Goal: Task Accomplishment & Management: Manage account settings

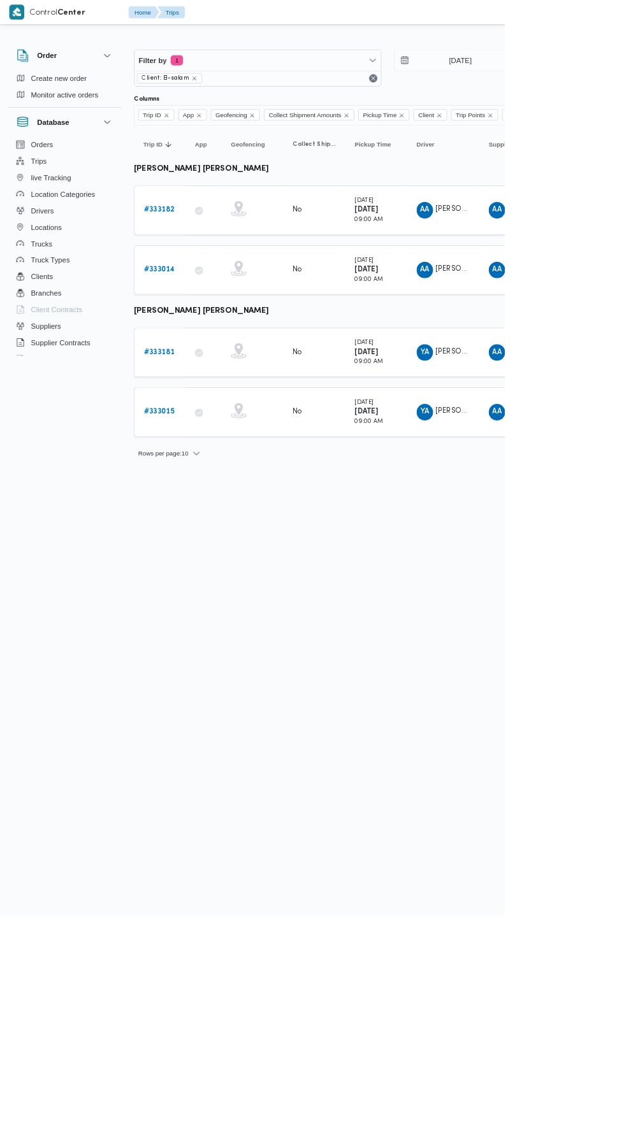
click at [211, 258] on b "# 333182" at bounding box center [197, 260] width 38 height 8
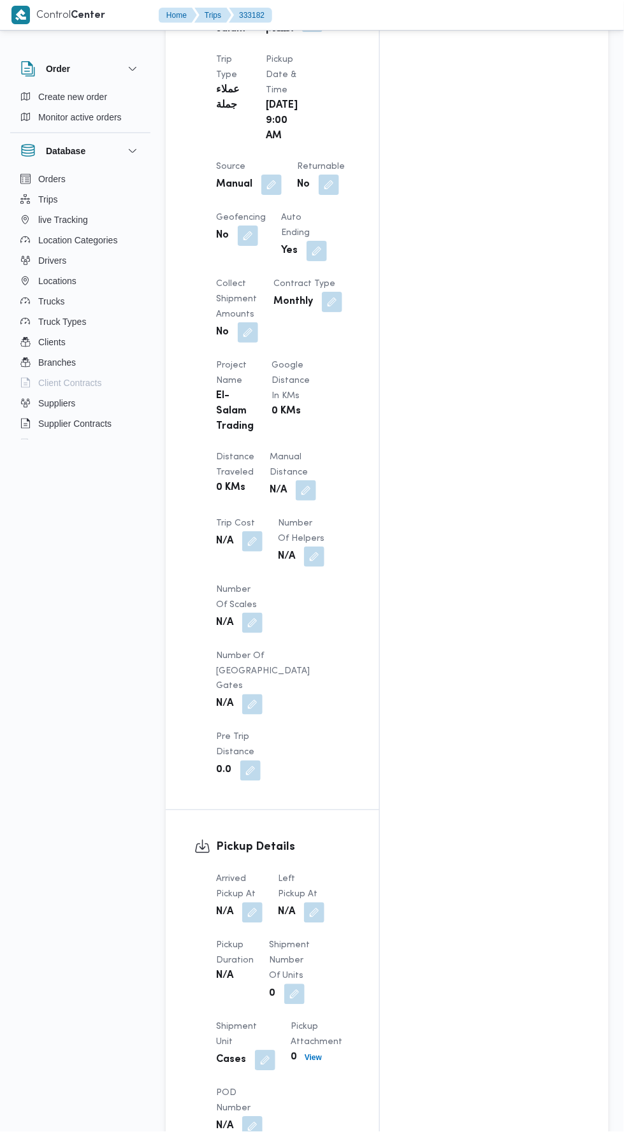
scroll to position [753, 0]
click at [259, 902] on button "button" at bounding box center [252, 912] width 20 height 20
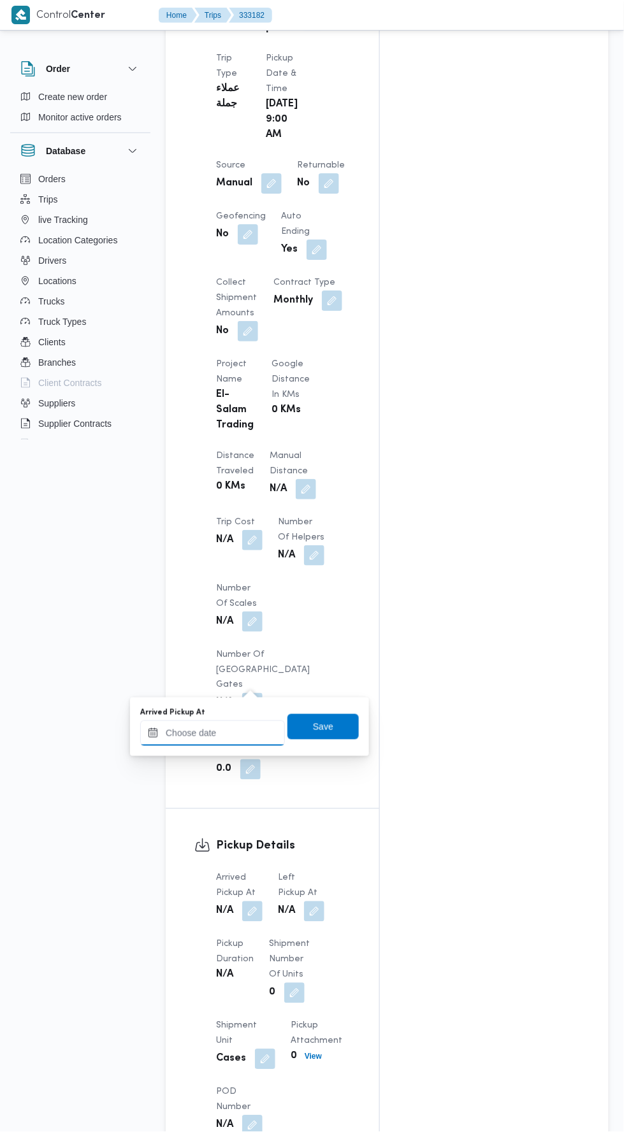
click at [250, 732] on input "Arrived Pickup At" at bounding box center [212, 733] width 145 height 25
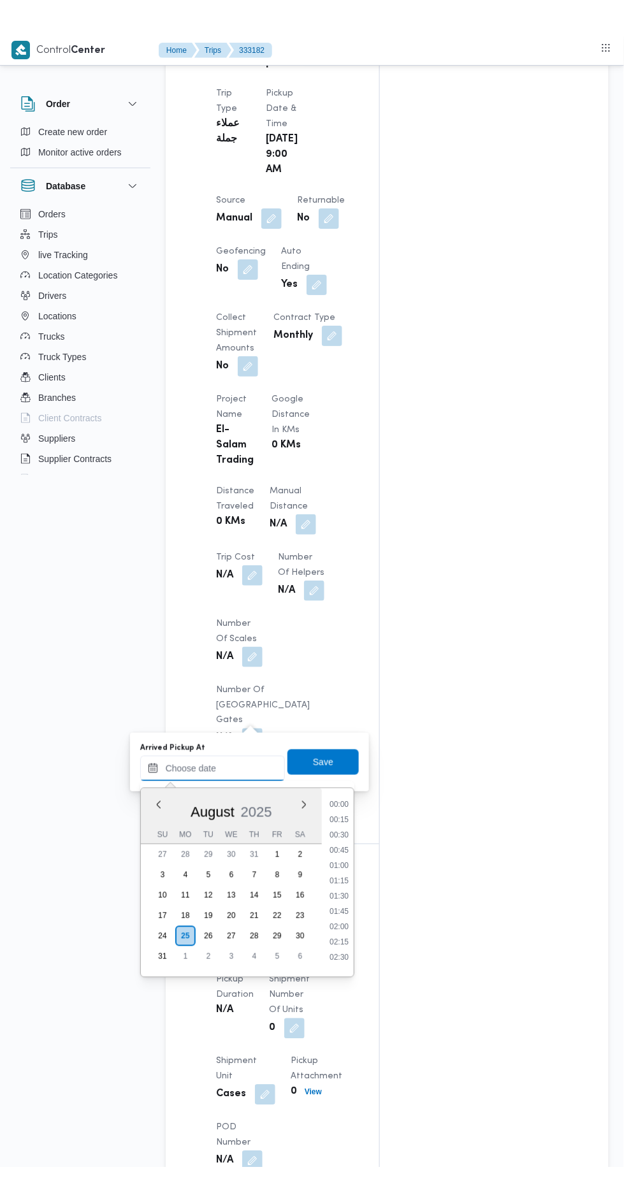
scroll to position [493, 0]
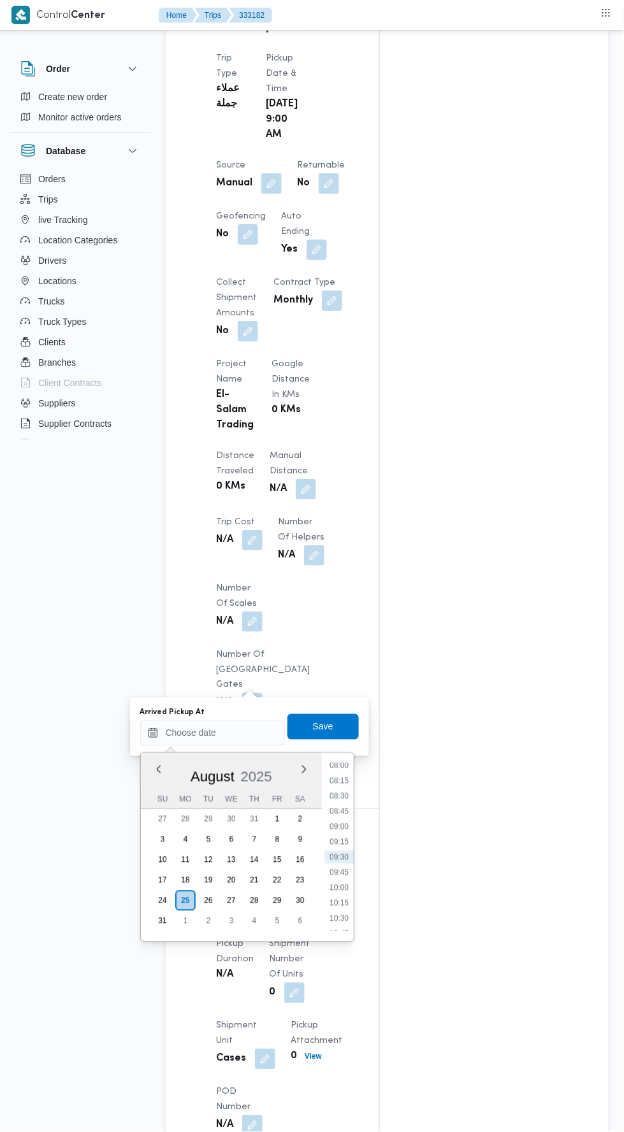
click at [338, 828] on li "09:00" at bounding box center [338, 827] width 29 height 13
type input "[DATE] 09:00"
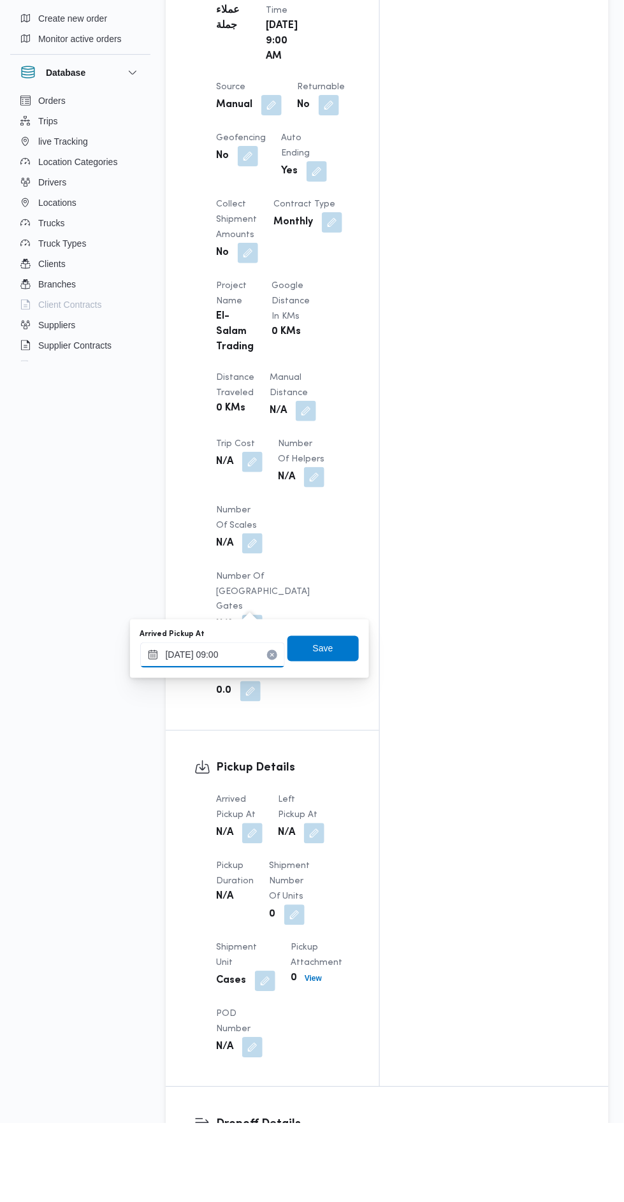
scroll to position [753, 0]
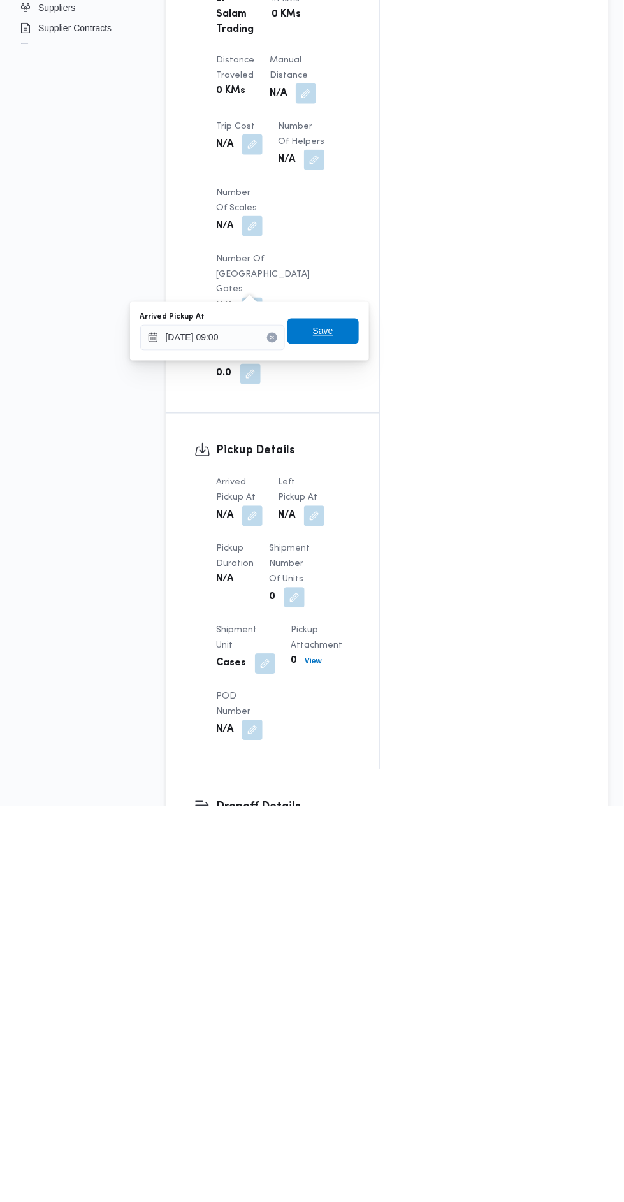
click at [324, 722] on span "Save" at bounding box center [323, 726] width 20 height 15
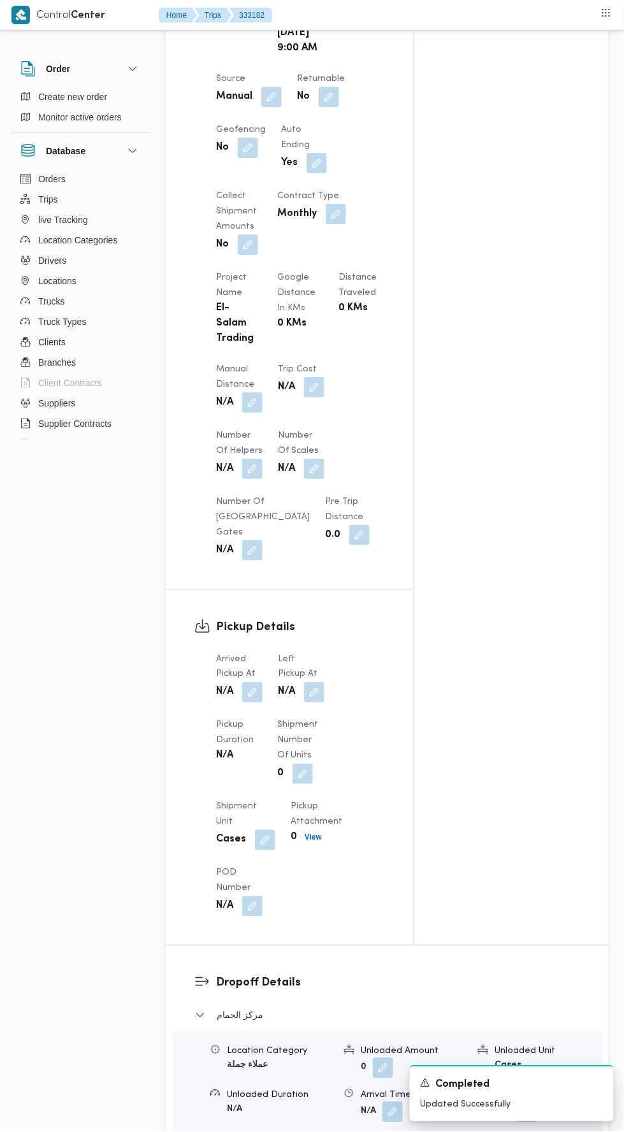
click at [320, 683] on button "button" at bounding box center [314, 693] width 20 height 20
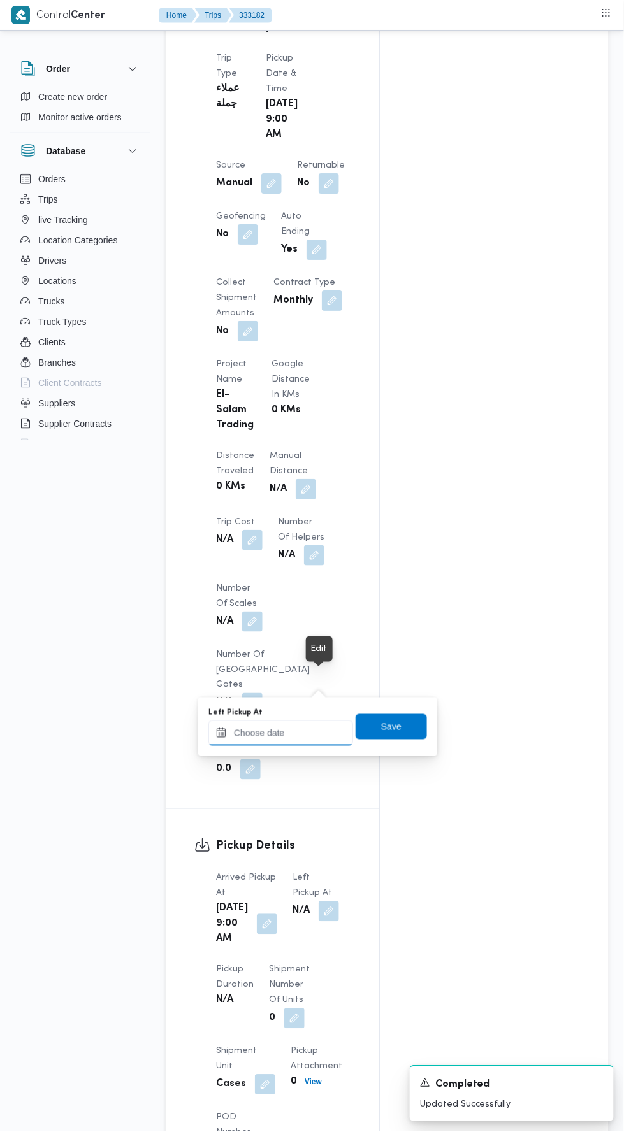
click at [291, 735] on input "Left Pickup At" at bounding box center [280, 733] width 145 height 25
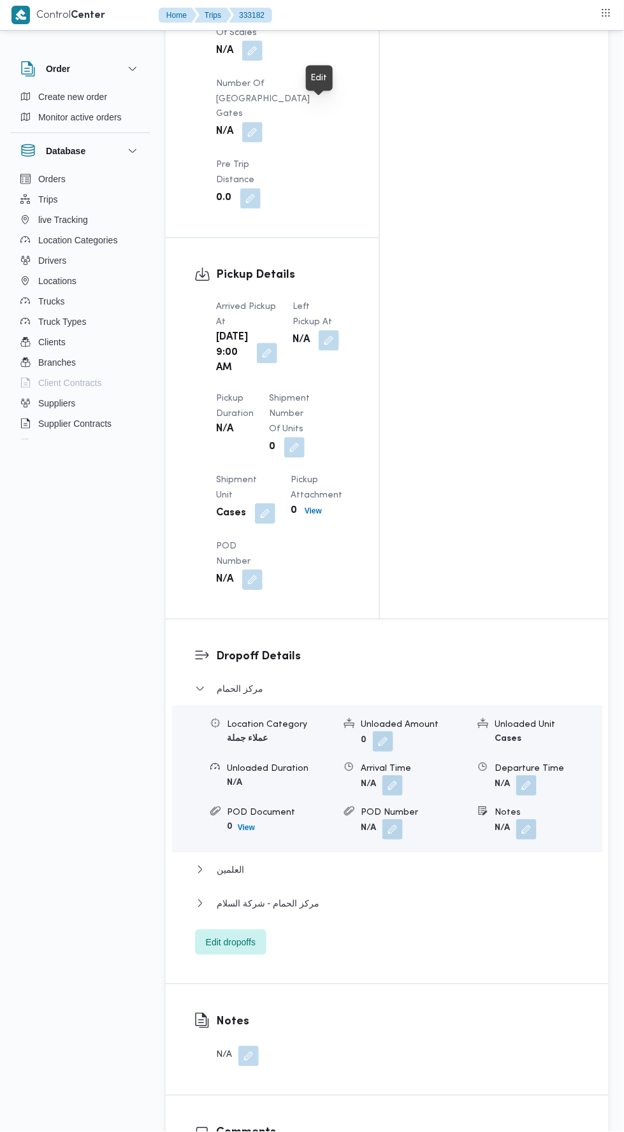
scroll to position [1318, 0]
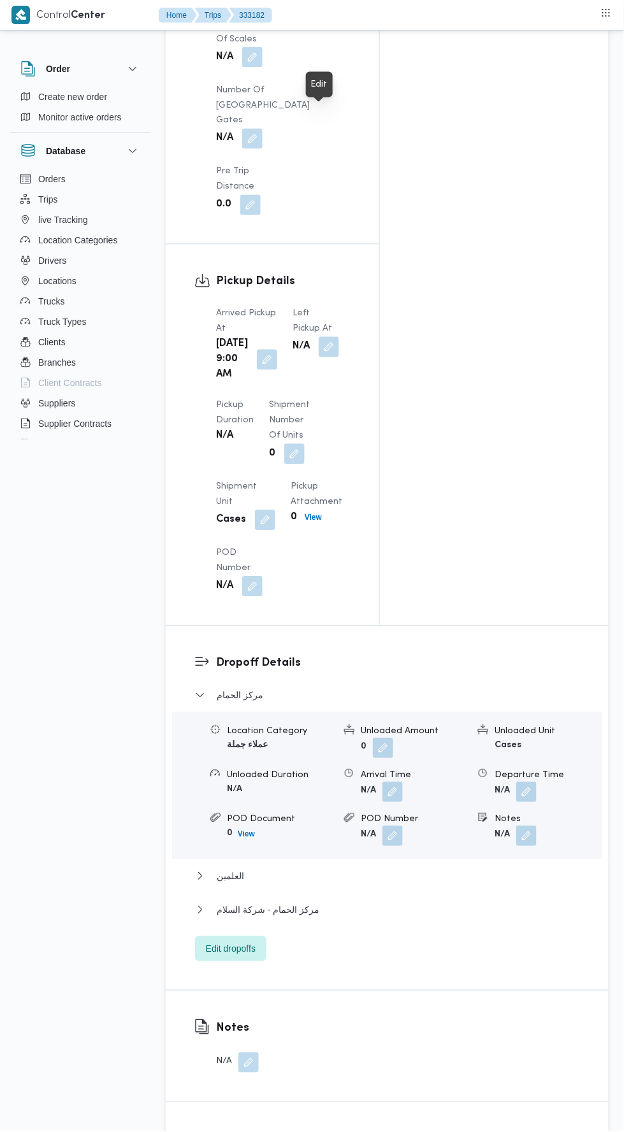
click at [319, 337] on button "button" at bounding box center [329, 347] width 20 height 20
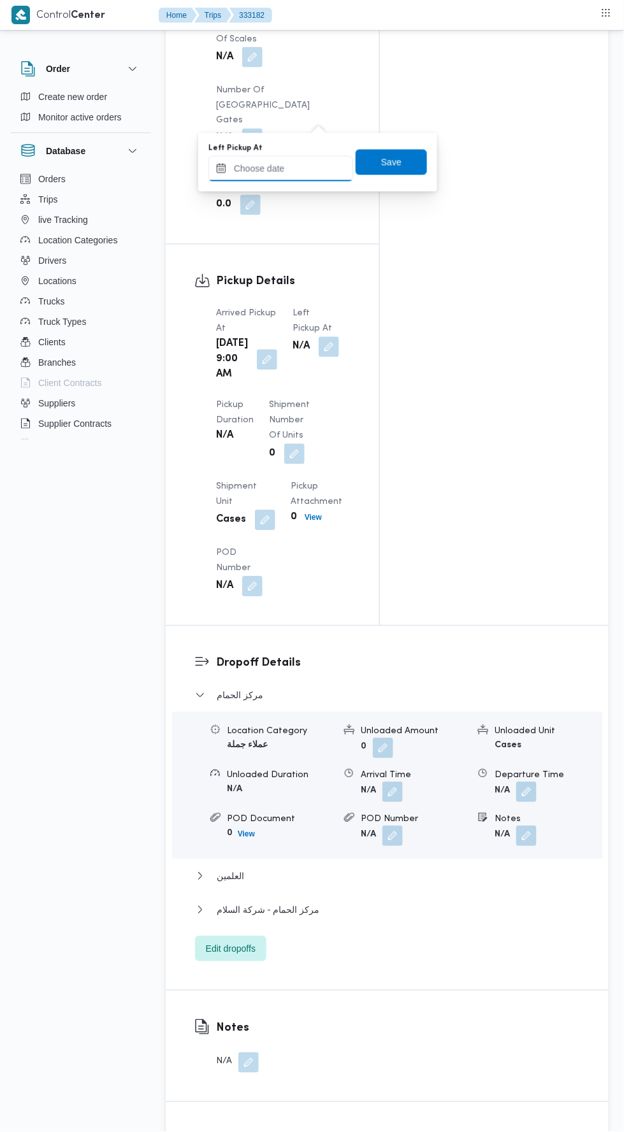
click at [298, 170] on input "Left Pickup At" at bounding box center [280, 168] width 145 height 25
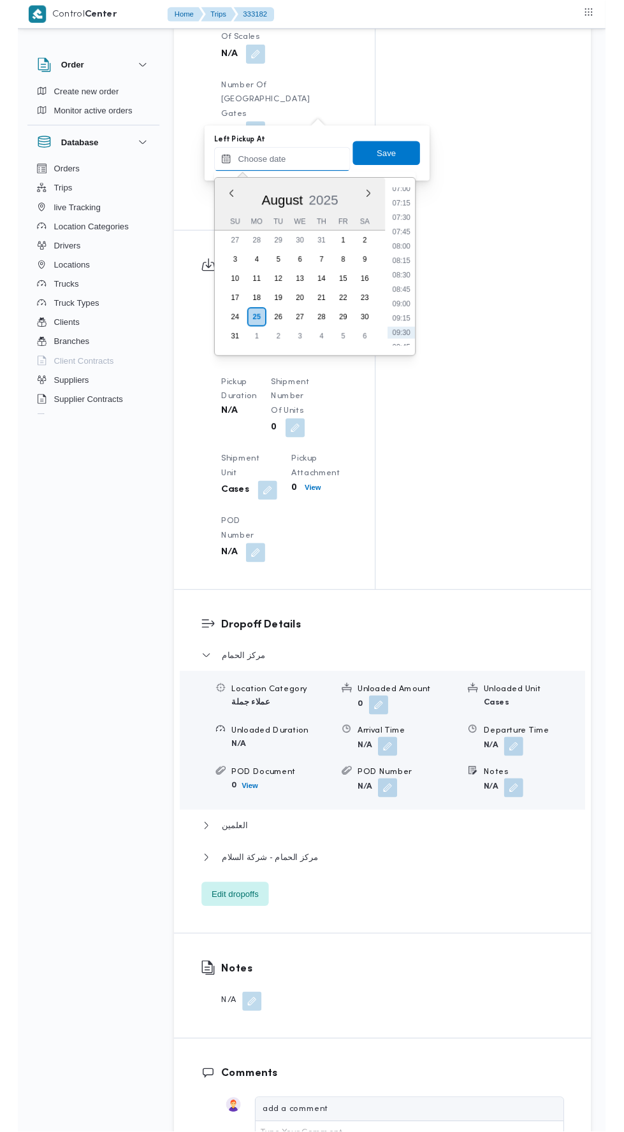
scroll to position [432, 0]
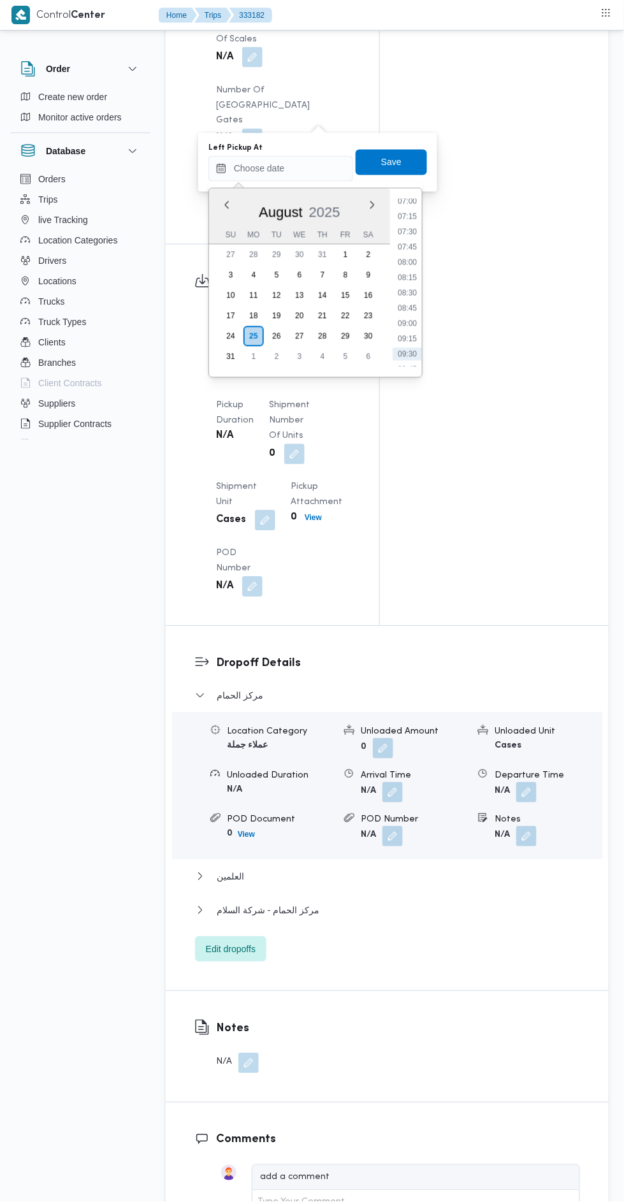
click at [410, 325] on li "09:00" at bounding box center [407, 323] width 29 height 13
type input "[DATE] 09:00"
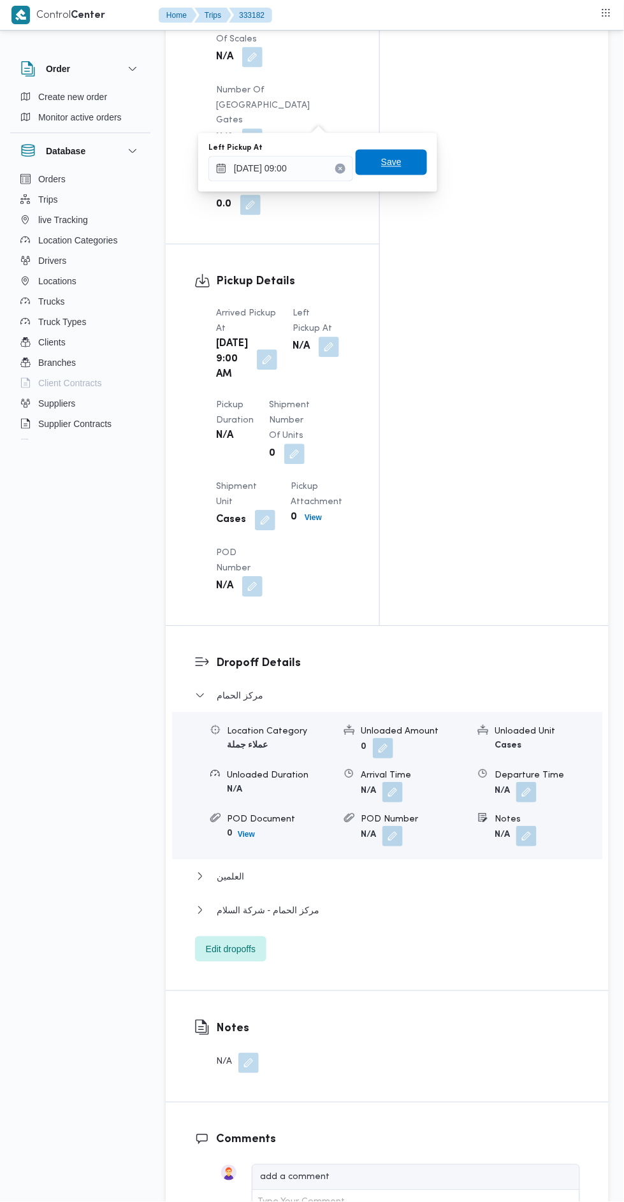
click at [411, 168] on span "Save" at bounding box center [391, 162] width 71 height 25
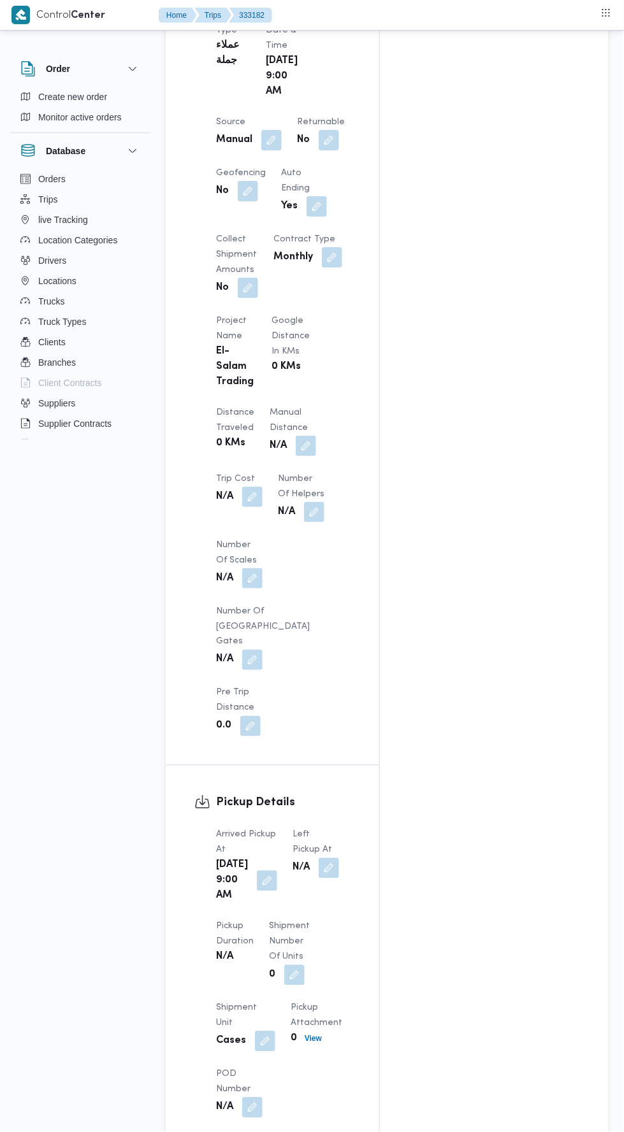
scroll to position [795, 0]
click at [319, 860] on button "button" at bounding box center [329, 870] width 20 height 20
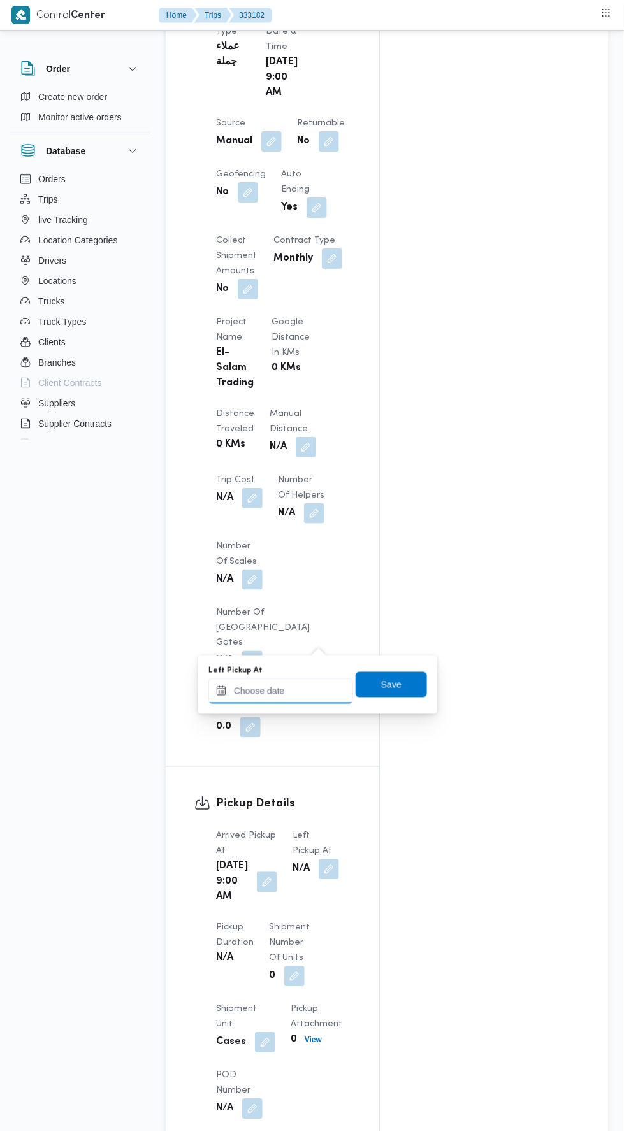
click at [300, 690] on input "Left Pickup At" at bounding box center [280, 691] width 145 height 25
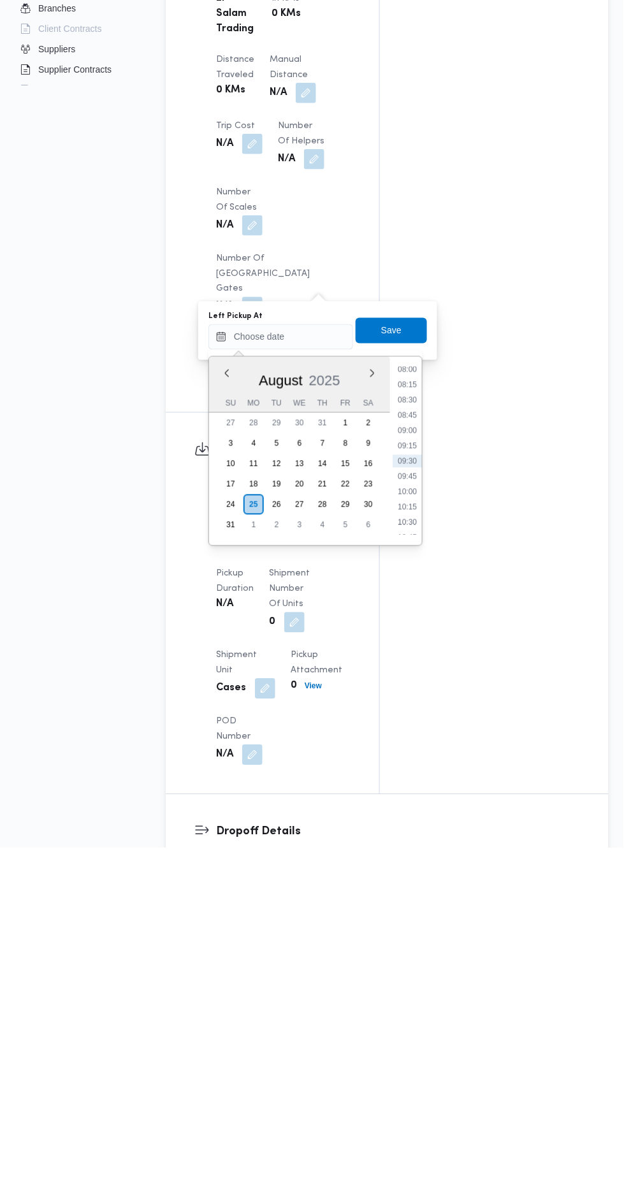
click at [408, 860] on li "10:15" at bounding box center [407, 861] width 29 height 13
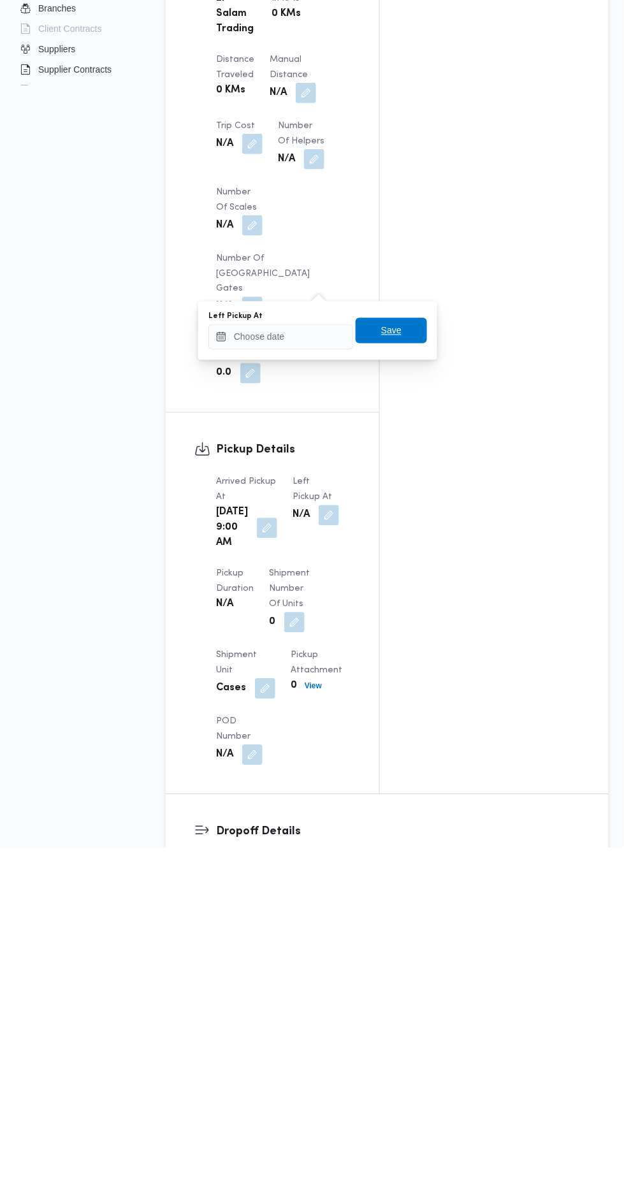
click at [409, 691] on span "Save" at bounding box center [391, 684] width 71 height 25
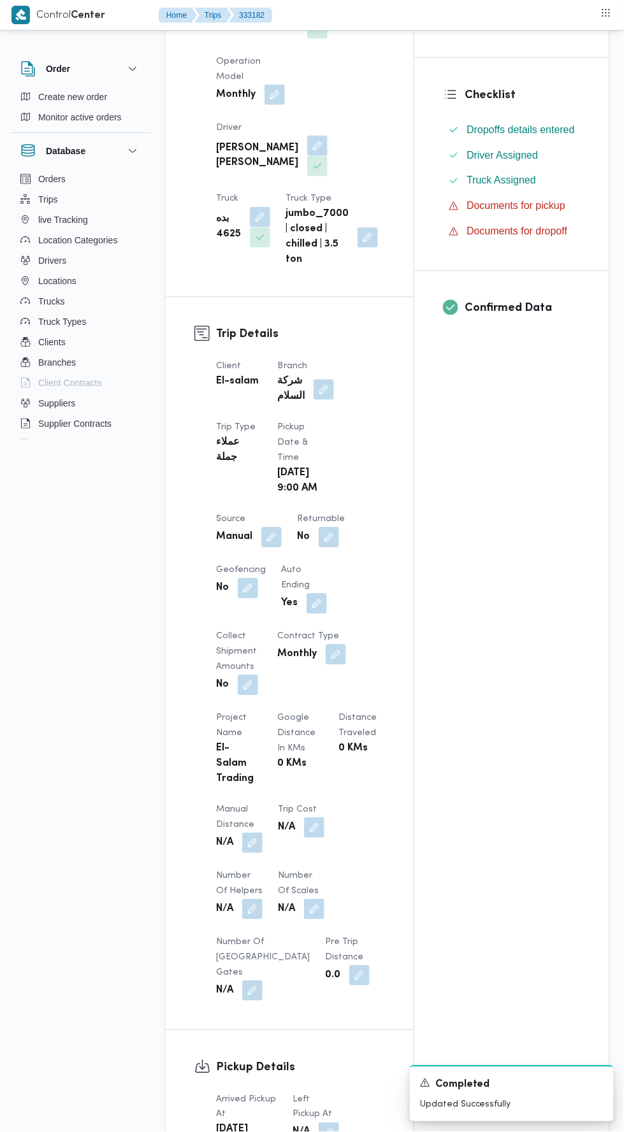
scroll to position [0, 0]
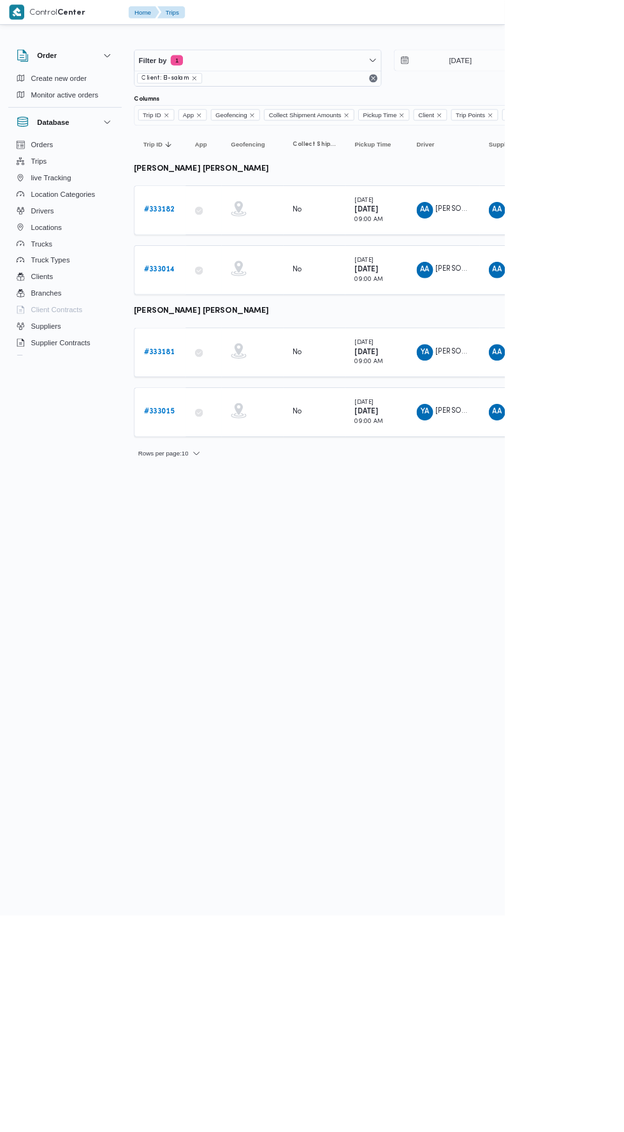
click at [213, 432] on b "# 333181" at bounding box center [197, 435] width 38 height 8
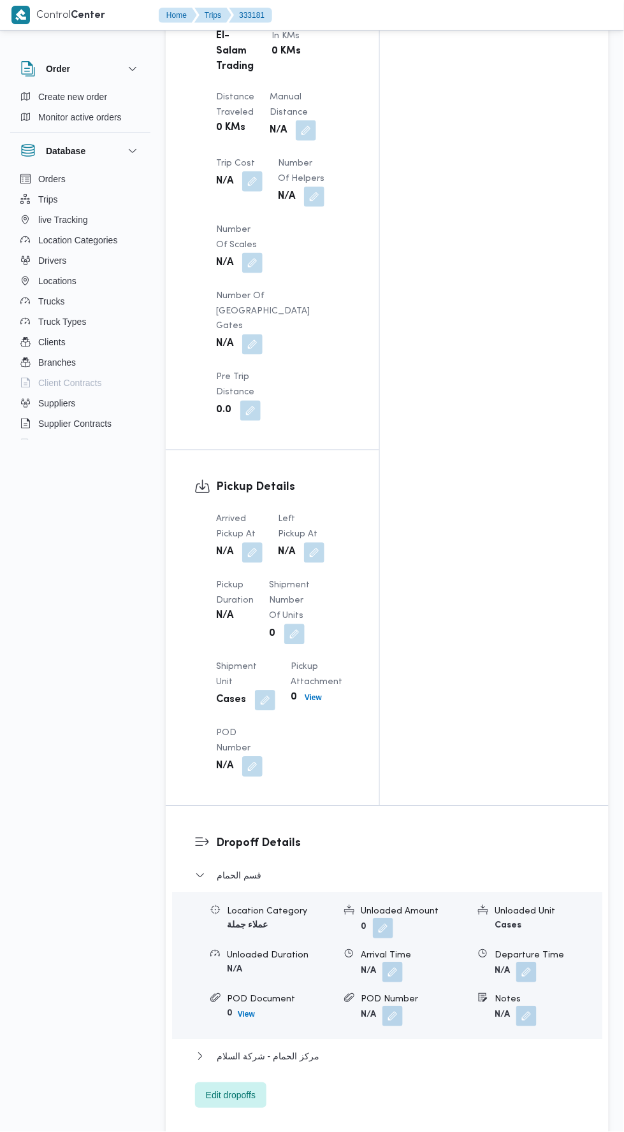
scroll to position [1092, 0]
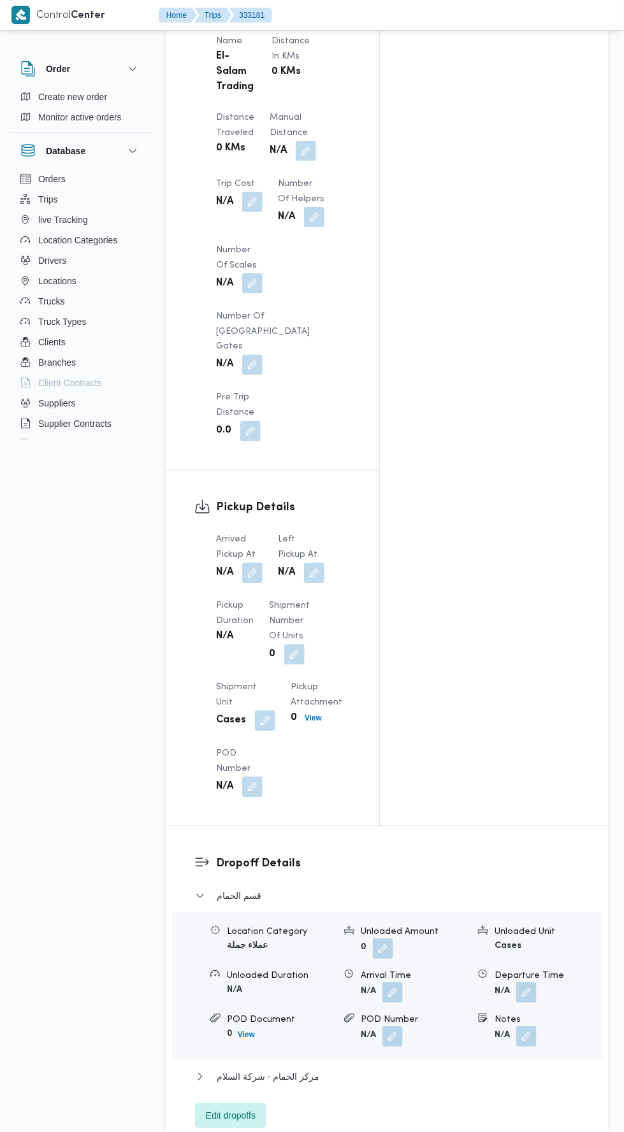
click at [256, 563] on button "button" at bounding box center [252, 573] width 20 height 20
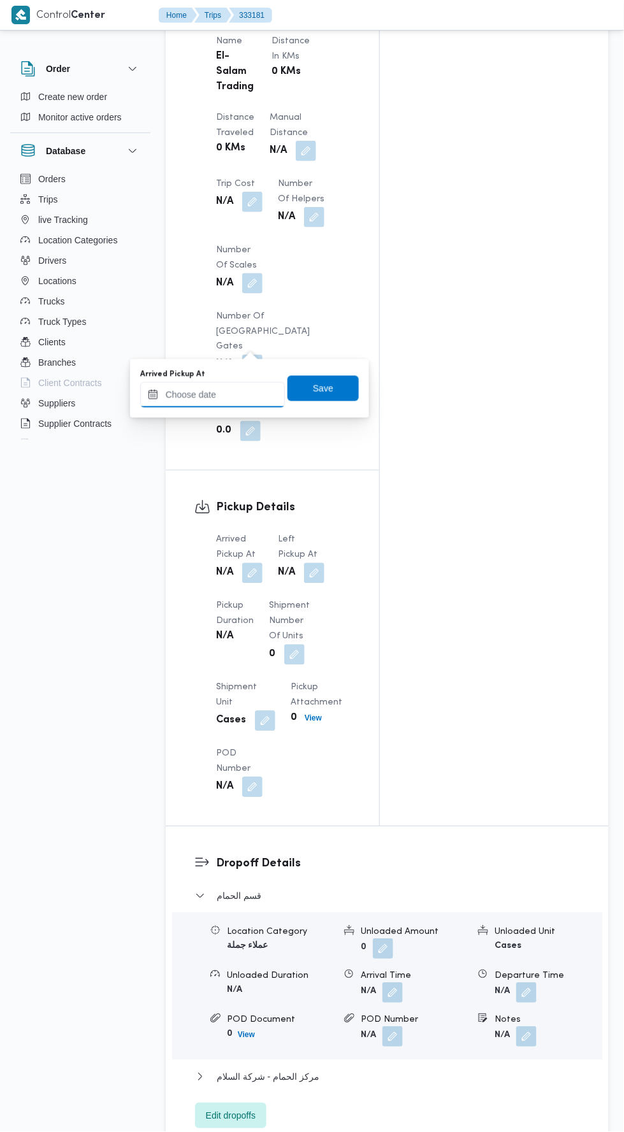
click at [245, 394] on input "Arrived Pickup At" at bounding box center [212, 394] width 145 height 25
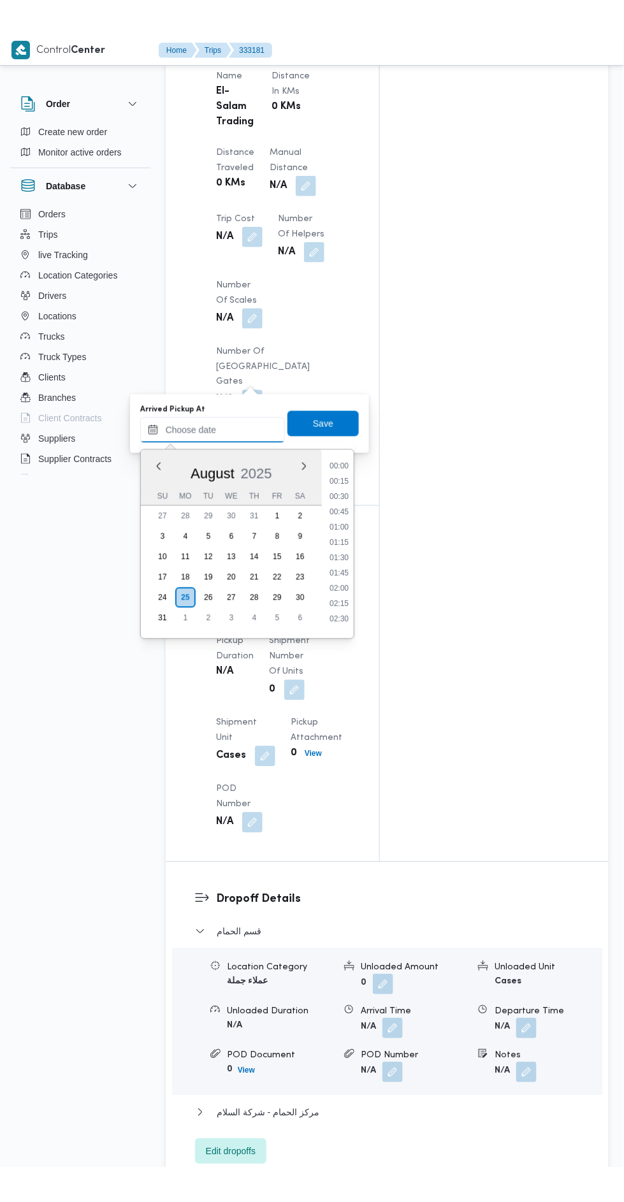
scroll to position [493, 0]
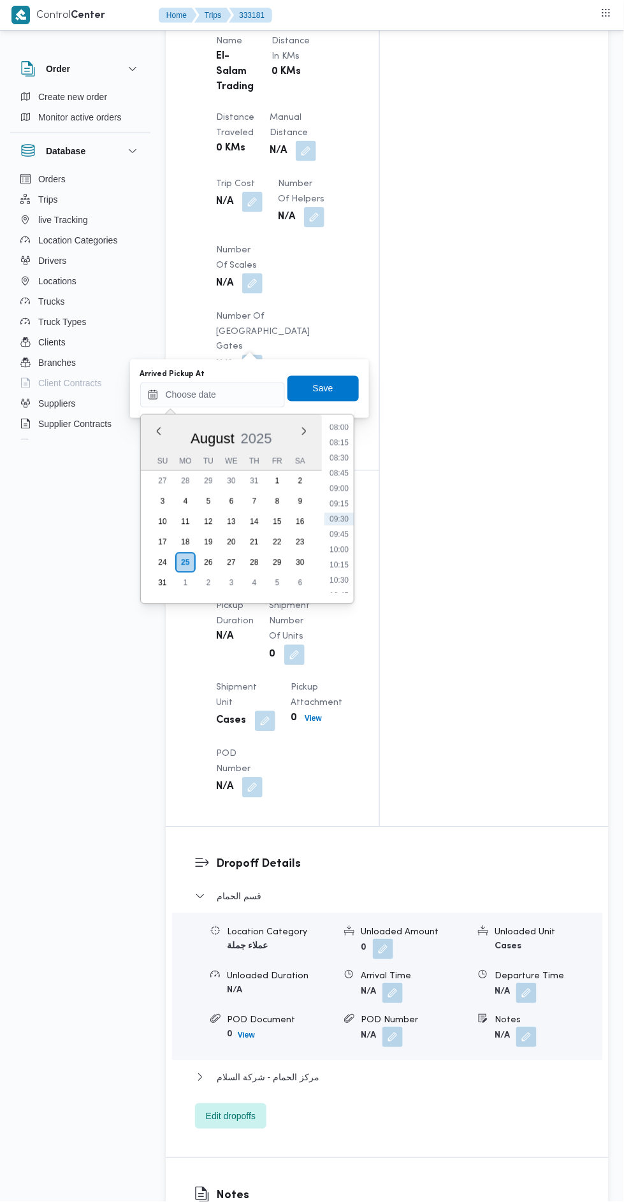
click at [345, 485] on li "09:00" at bounding box center [338, 488] width 29 height 13
type input "[DATE] 09:00"
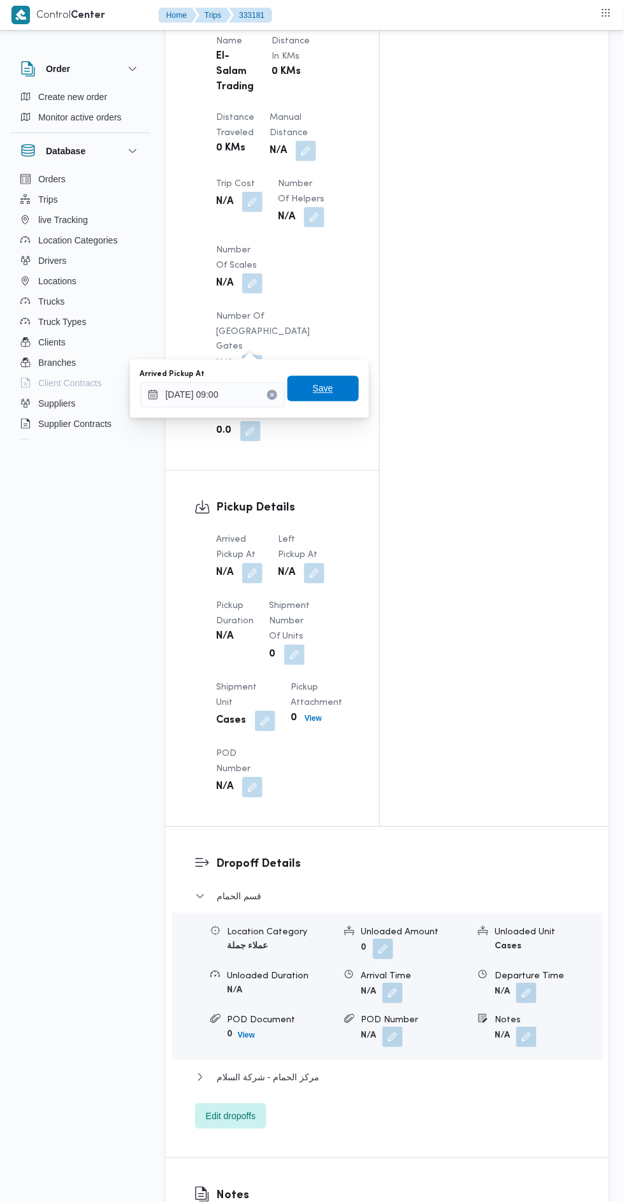
click at [336, 390] on span "Save" at bounding box center [322, 388] width 71 height 25
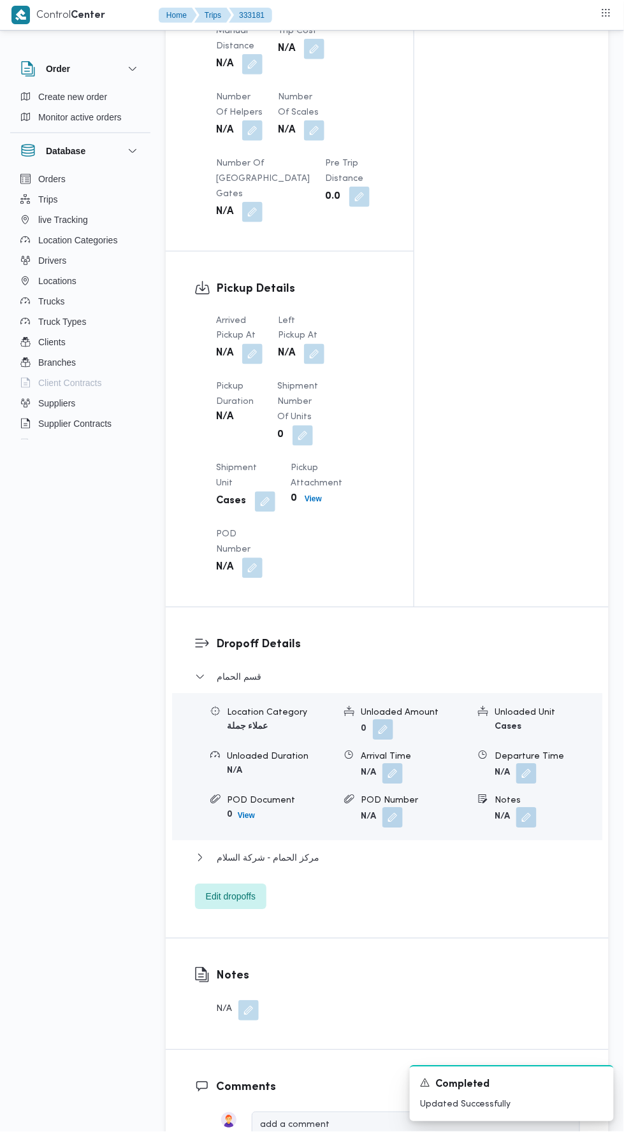
click at [312, 352] on button "button" at bounding box center [314, 354] width 20 height 20
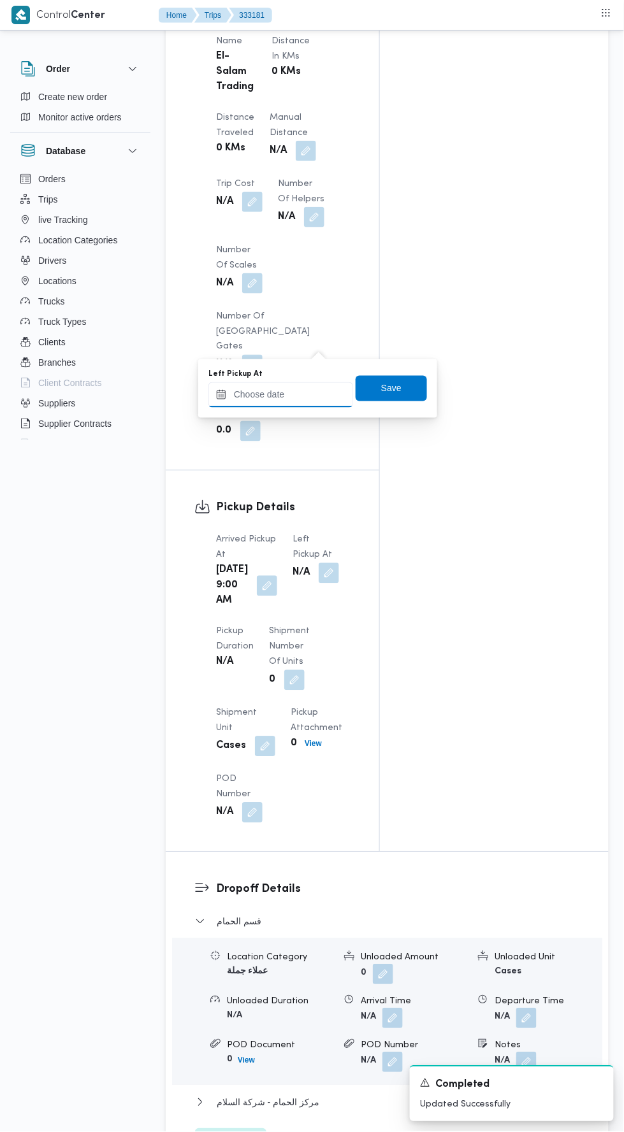
click at [298, 397] on input "Left Pickup At" at bounding box center [280, 394] width 145 height 25
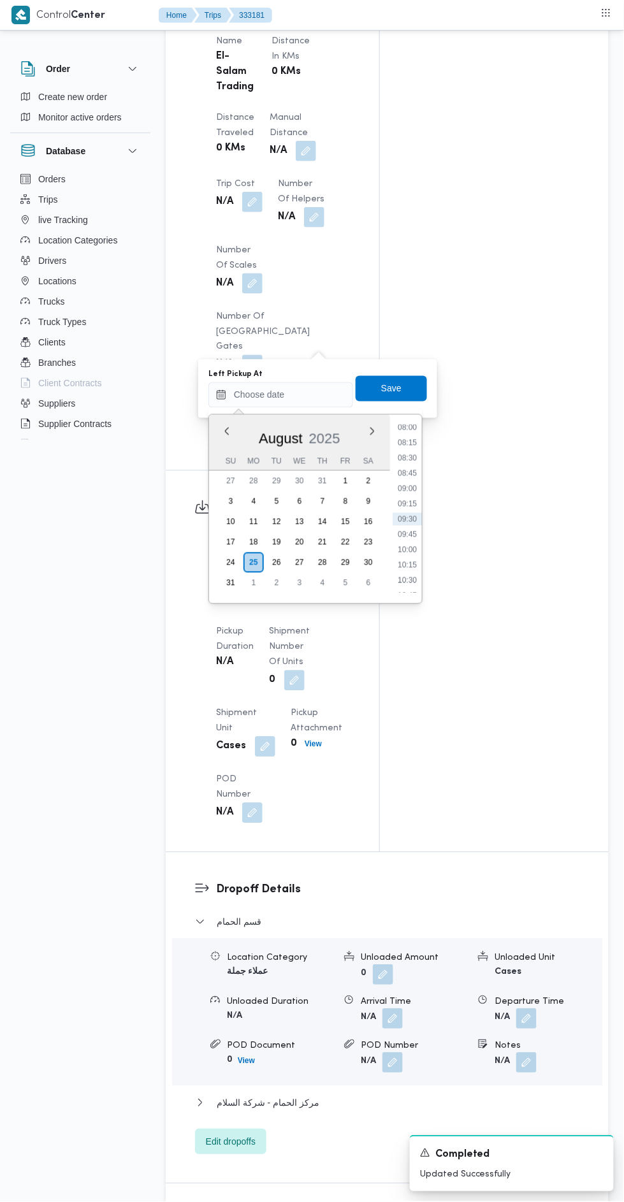
click at [419, 564] on li "10:15" at bounding box center [407, 565] width 29 height 13
type input "[DATE] 10:15"
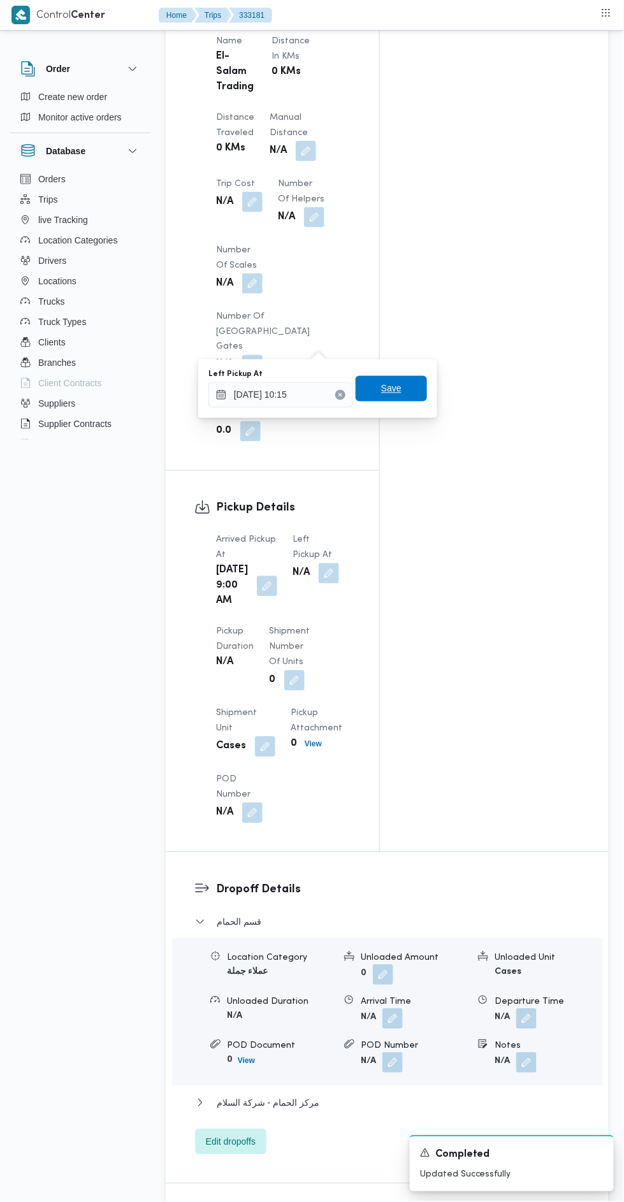
click at [406, 384] on span "Save" at bounding box center [391, 388] width 71 height 25
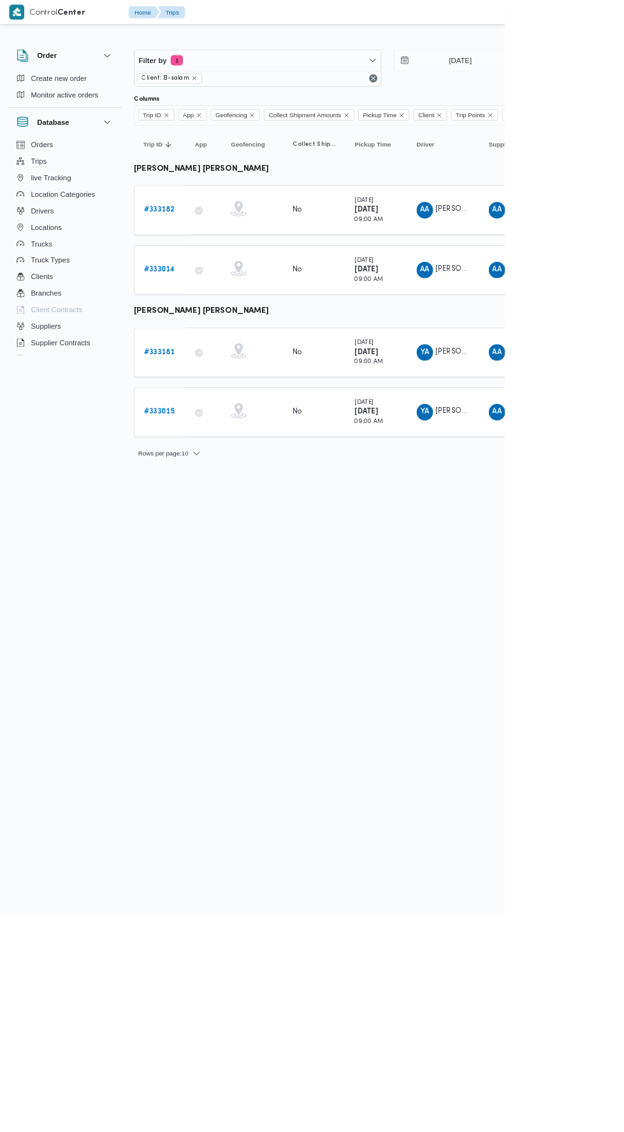
click at [188, 437] on link "# 333181" at bounding box center [197, 435] width 38 height 15
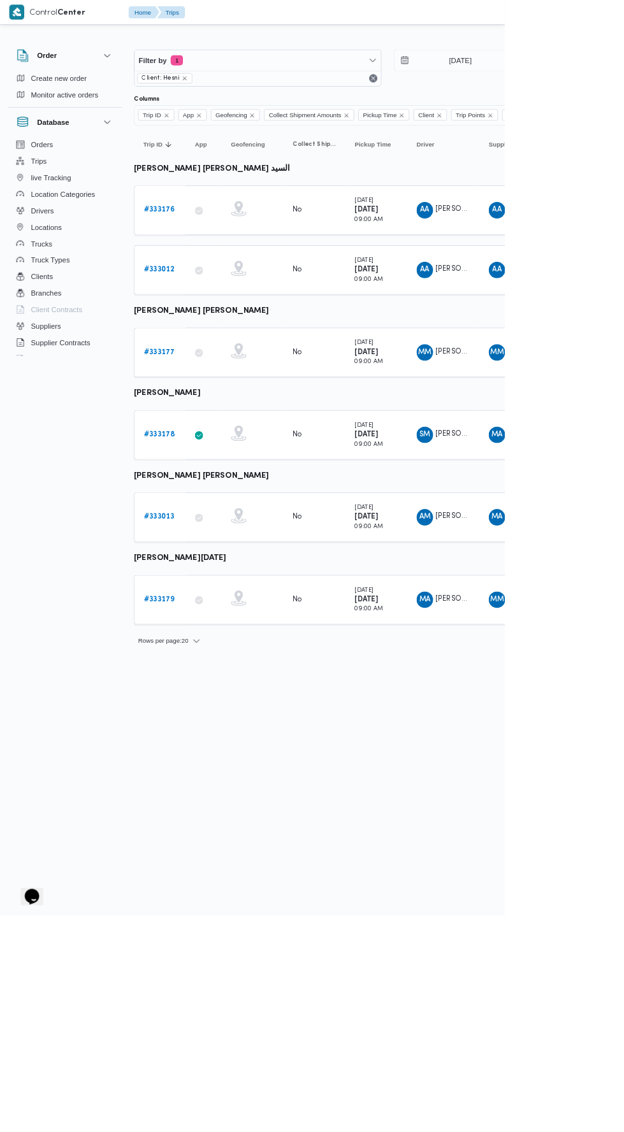
click at [210, 258] on b "# 333176" at bounding box center [197, 260] width 38 height 8
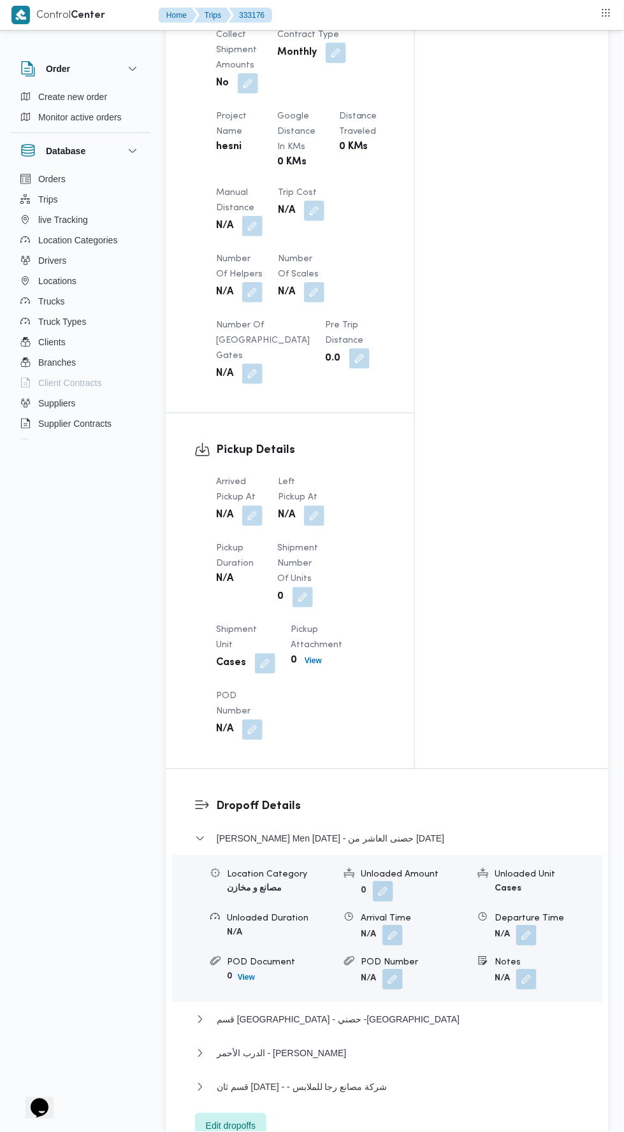
scroll to position [1002, 0]
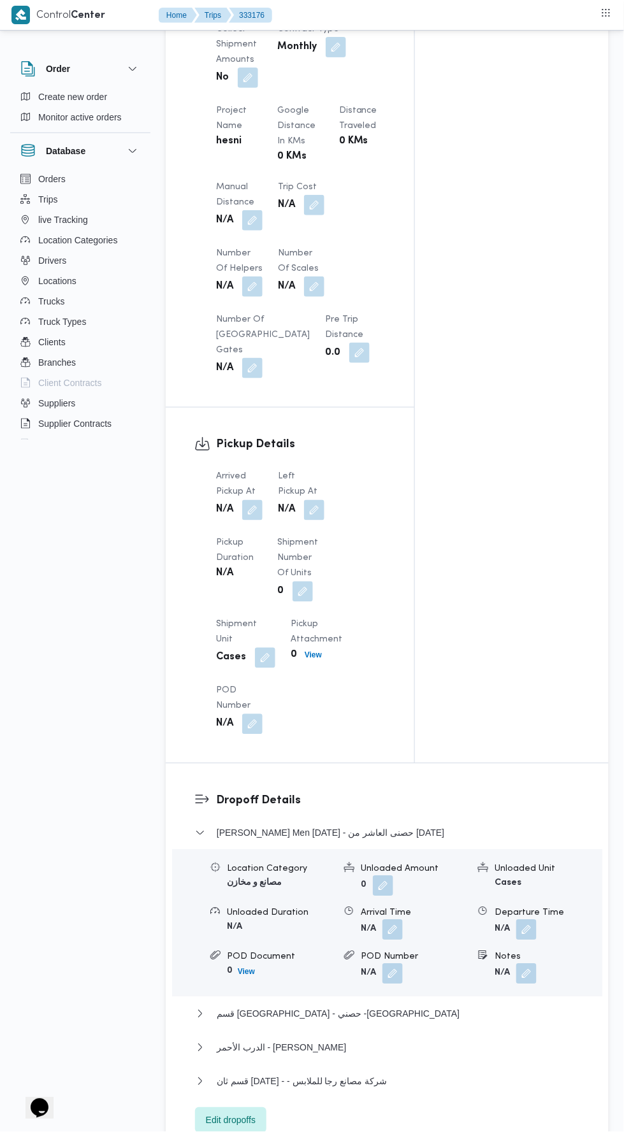
click at [245, 510] on button "button" at bounding box center [252, 510] width 20 height 20
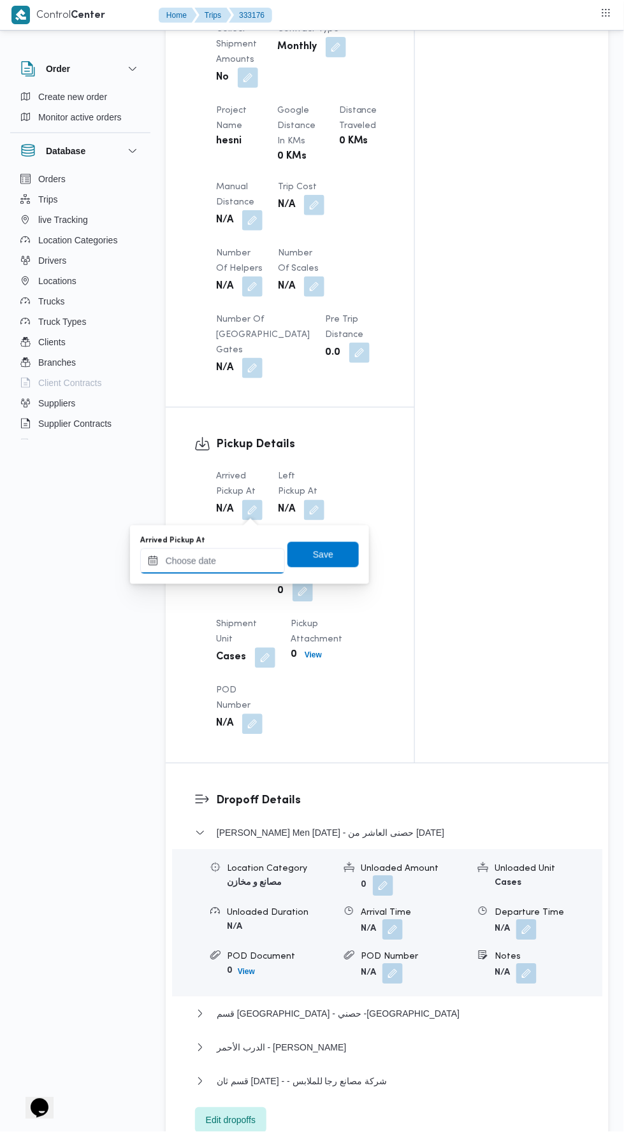
click at [254, 558] on input "Arrived Pickup At" at bounding box center [212, 561] width 145 height 25
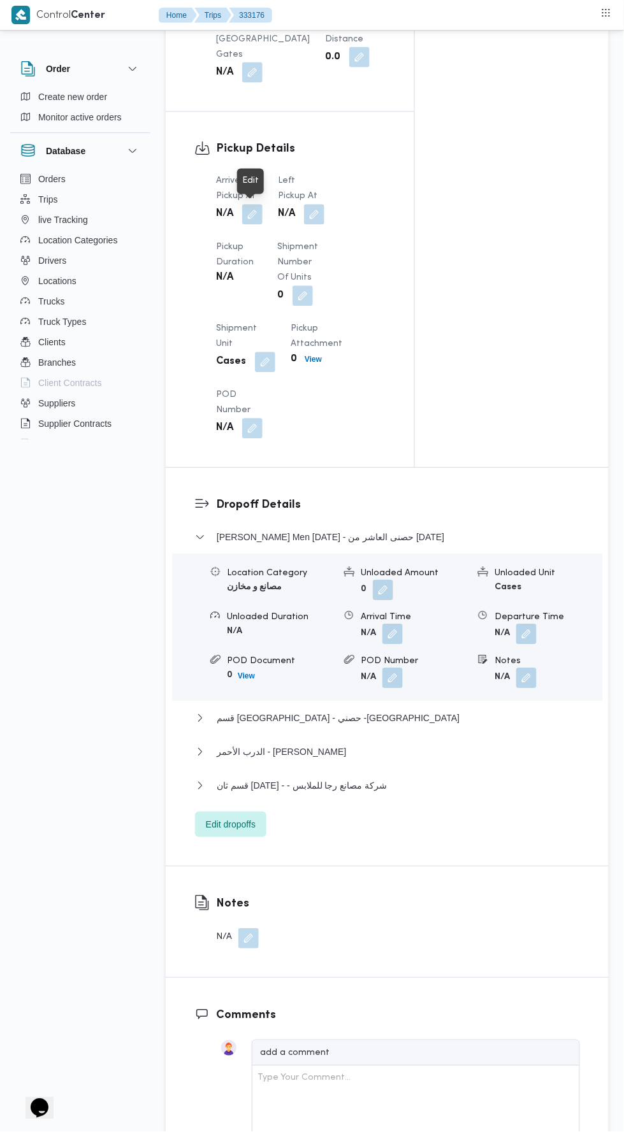
scroll to position [1297, 0]
click at [253, 219] on button "button" at bounding box center [252, 215] width 20 height 20
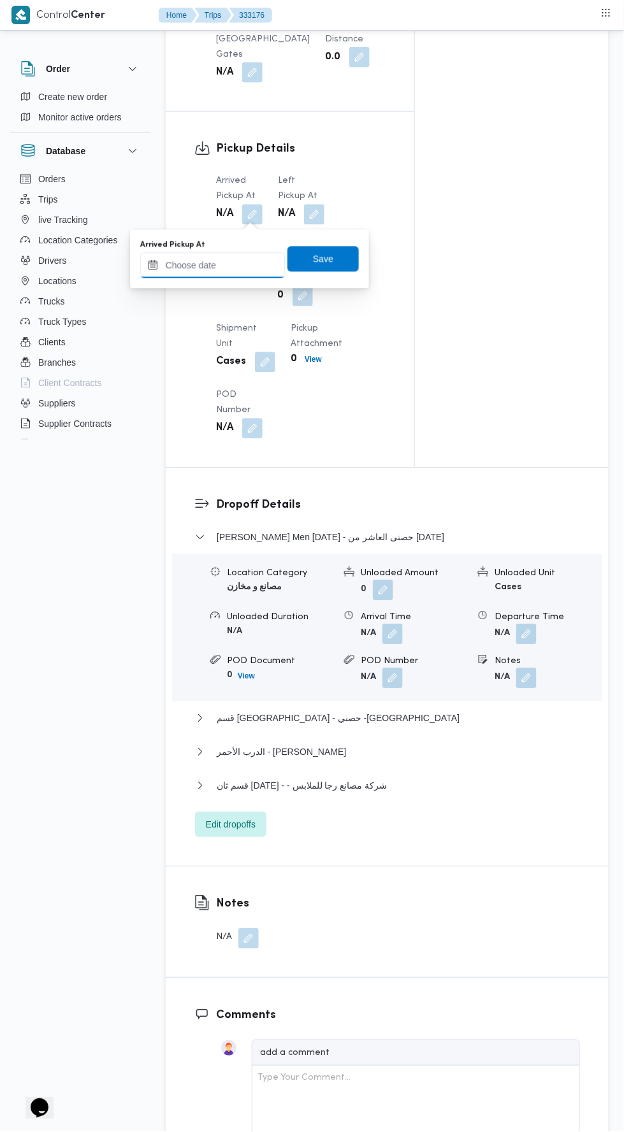
click at [254, 263] on input "Arrived Pickup At" at bounding box center [212, 265] width 145 height 25
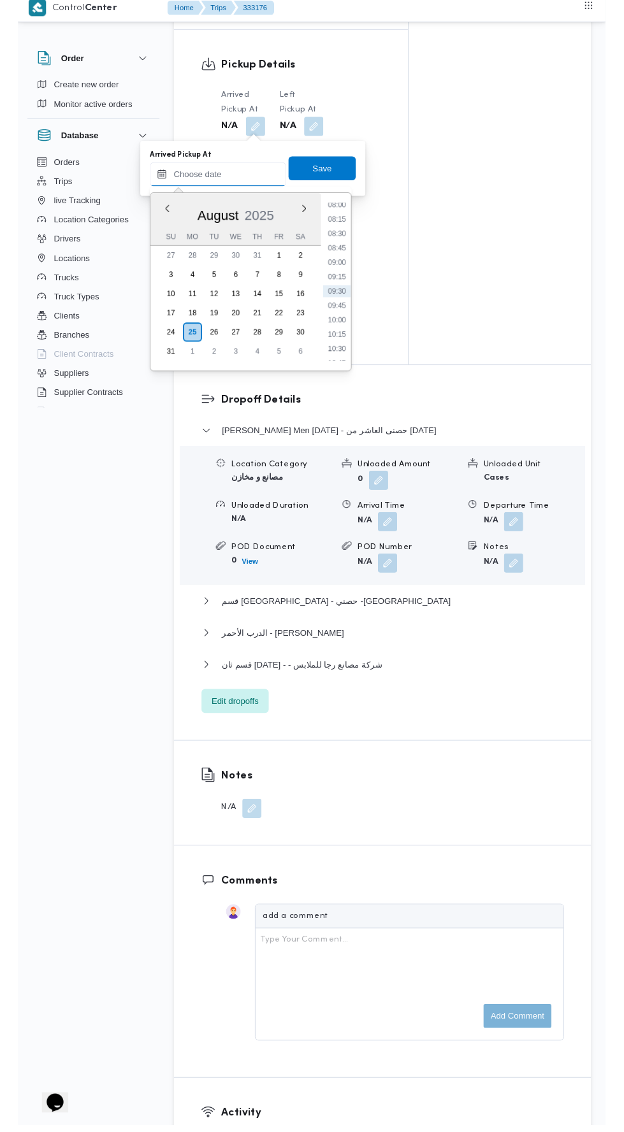
scroll to position [1371, 0]
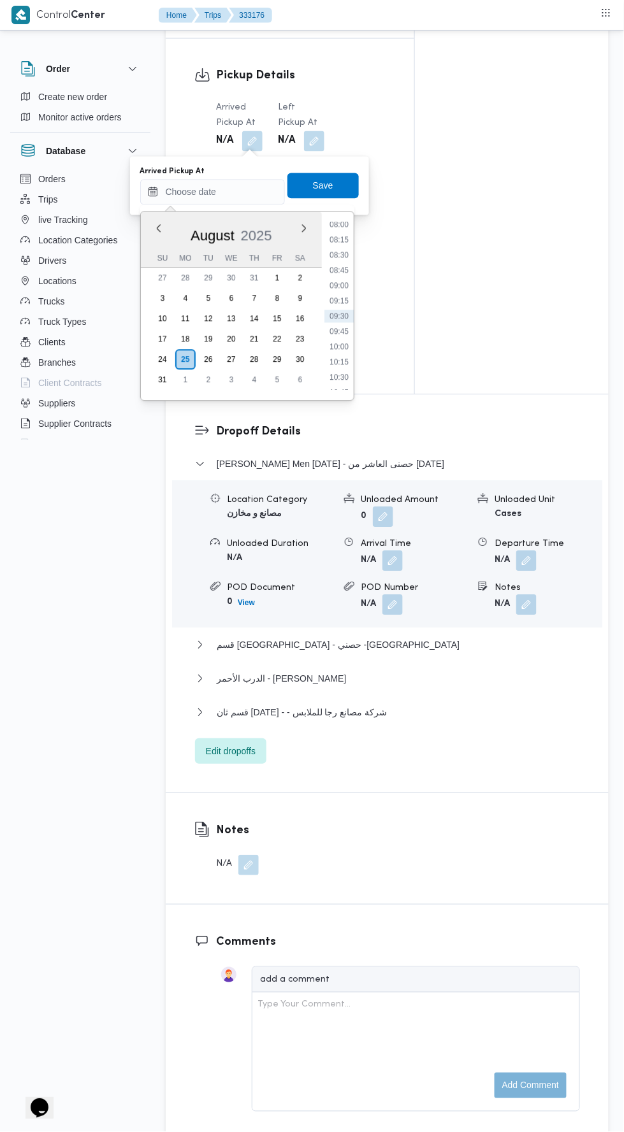
click at [340, 331] on li "09:45" at bounding box center [338, 332] width 29 height 13
type input "[DATE] 09:45"
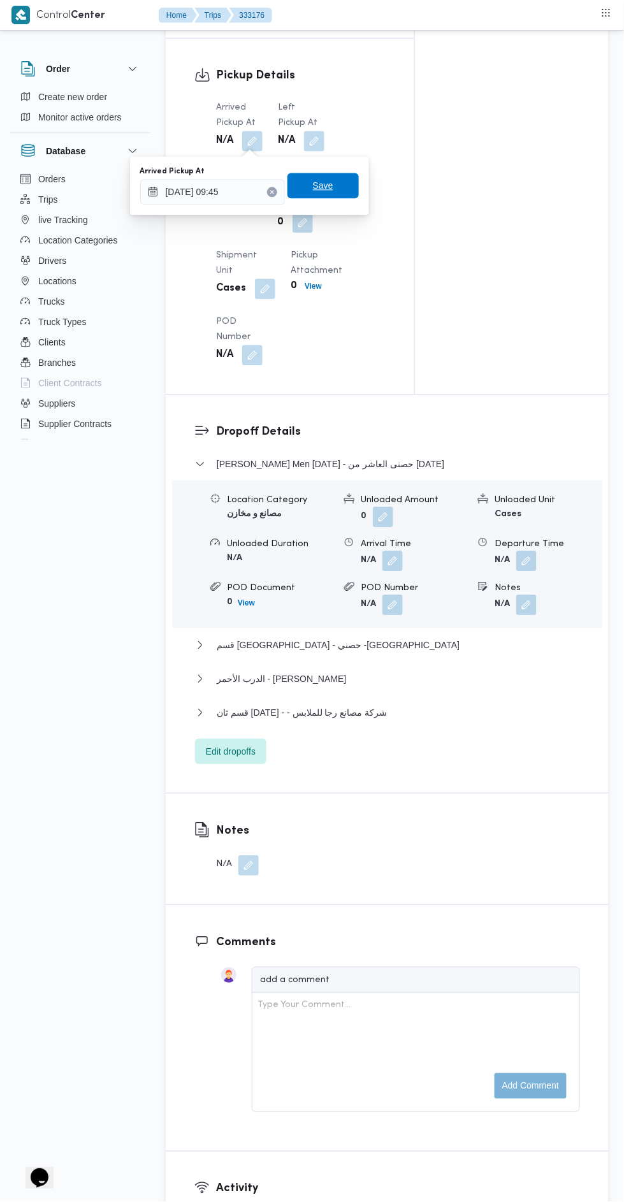
click at [343, 194] on span "Save" at bounding box center [322, 185] width 71 height 25
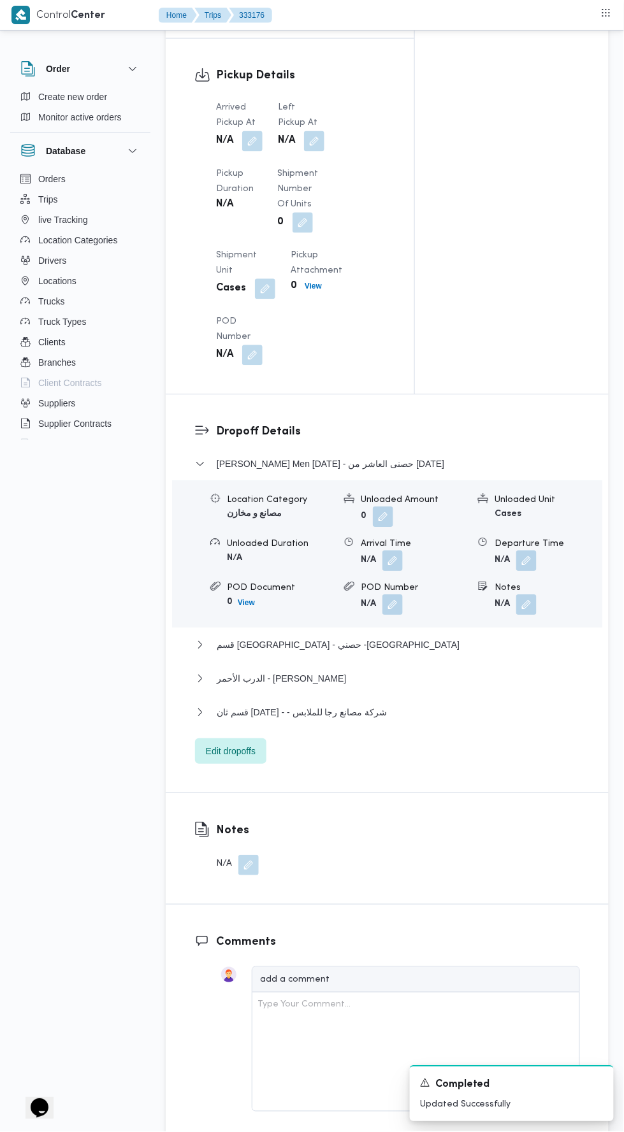
scroll to position [1375, 0]
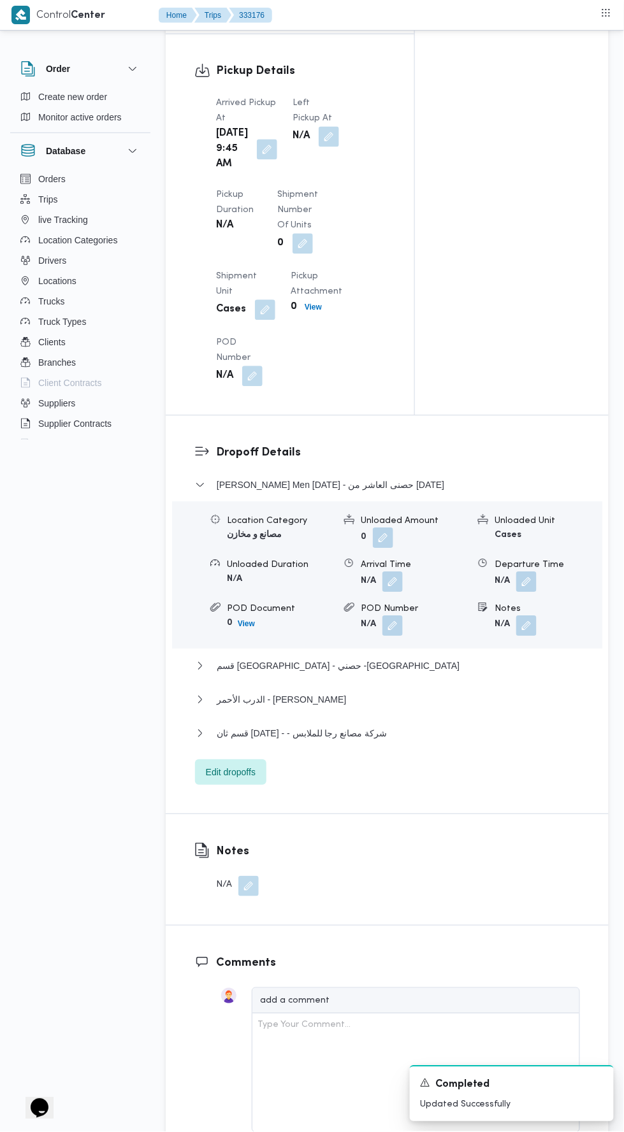
click at [321, 140] on button "button" at bounding box center [329, 137] width 20 height 20
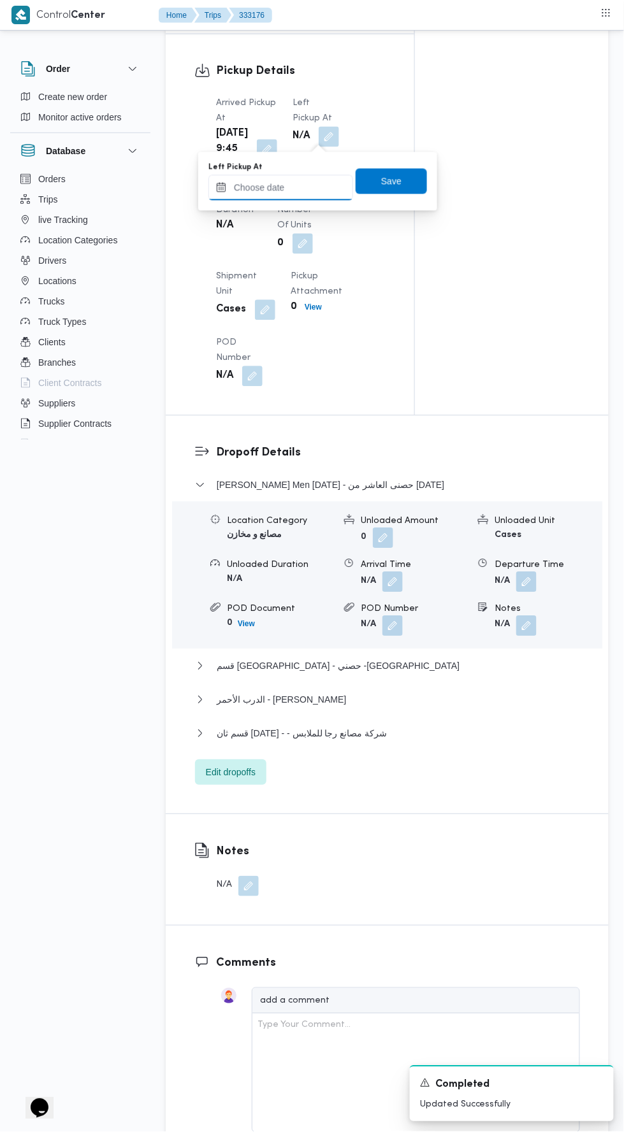
click at [316, 187] on input "Left Pickup At" at bounding box center [280, 187] width 145 height 25
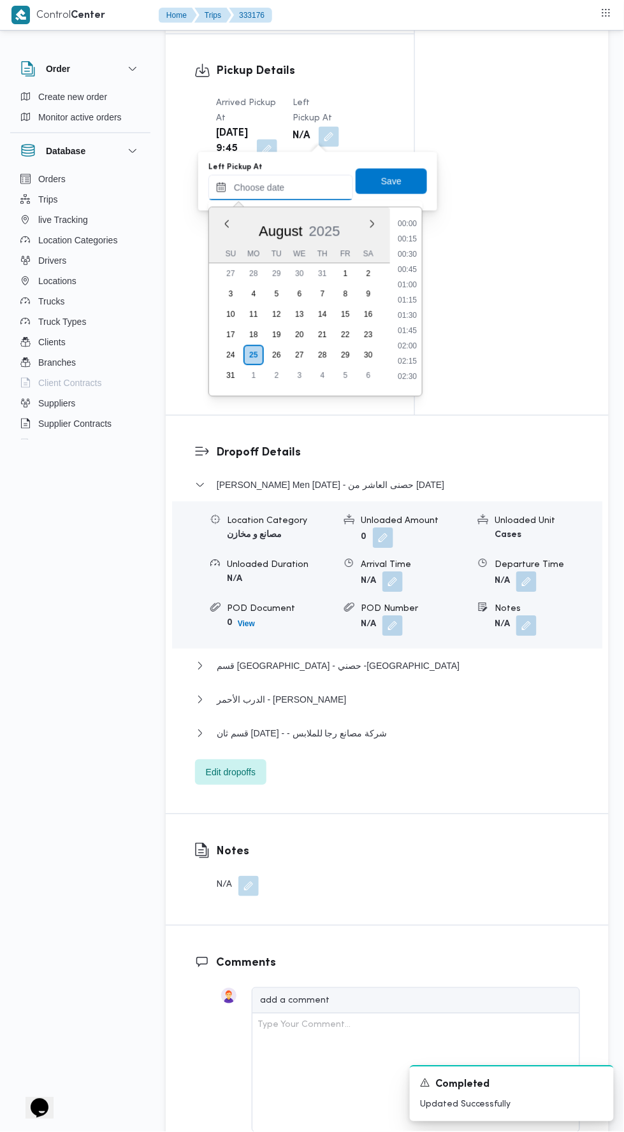
scroll to position [493, 0]
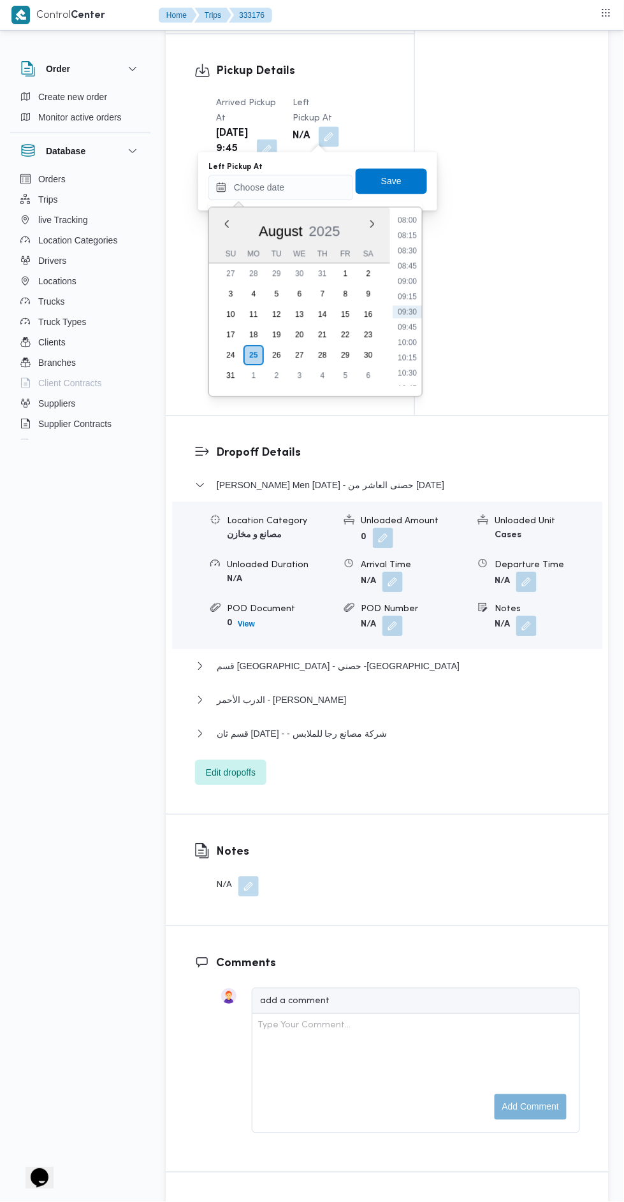
click at [416, 326] on li "09:45" at bounding box center [407, 327] width 29 height 13
type input "[DATE] 09:45"
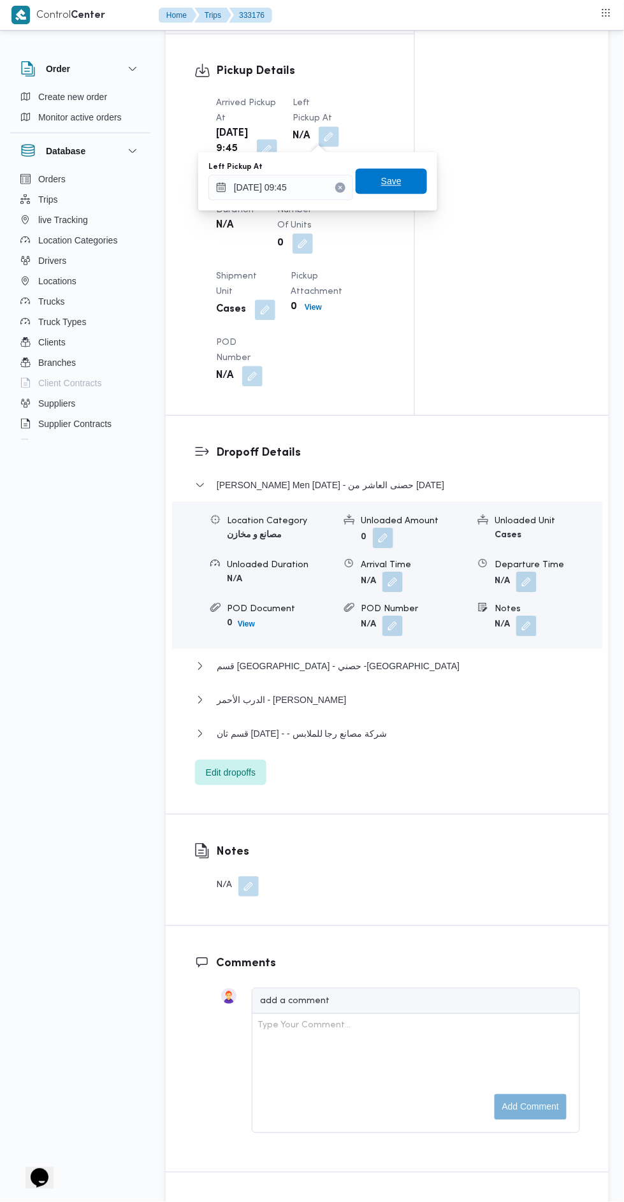
click at [419, 188] on span "Save" at bounding box center [391, 181] width 71 height 25
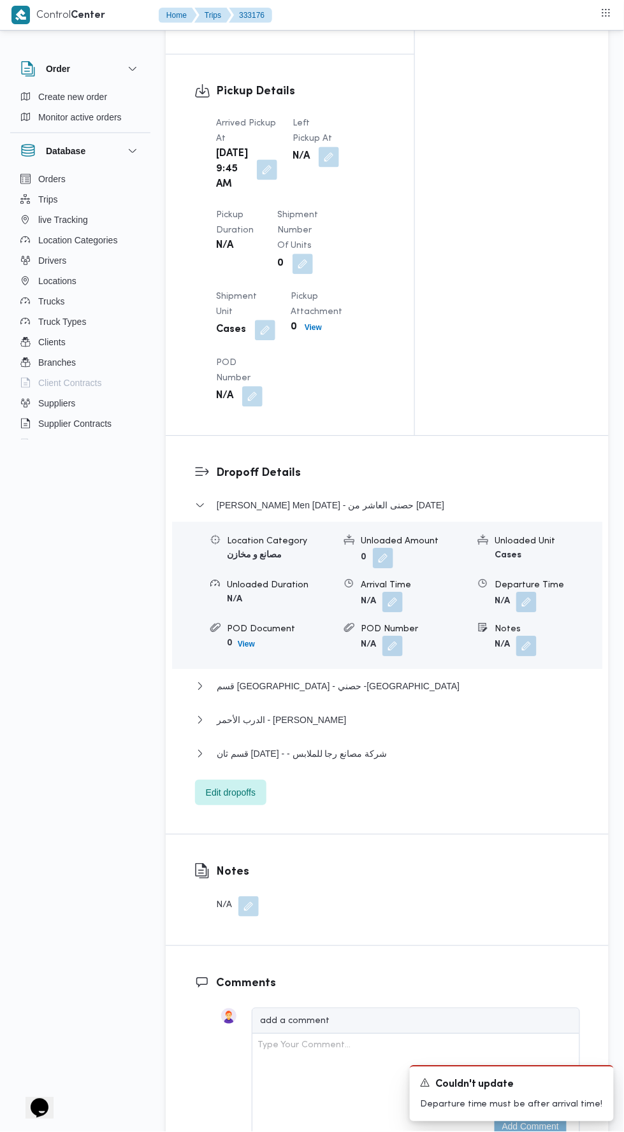
scroll to position [1352, 0]
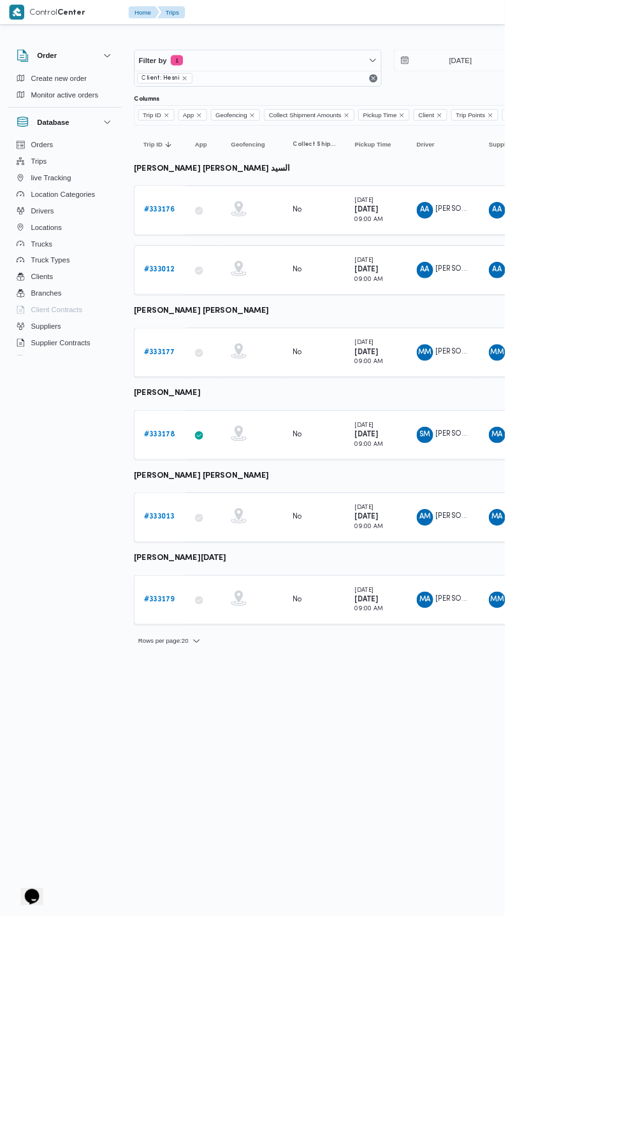
click at [245, 816] on html "Control Center Home Trips English عربي Dark mode Logout Order Create new order …" at bounding box center [312, 566] width 624 height 1132
click at [208, 635] on b "# 333013" at bounding box center [197, 639] width 38 height 8
click at [246, 259] on icon at bounding box center [246, 261] width 10 height 10
click at [203, 259] on b "# 333176" at bounding box center [197, 260] width 38 height 8
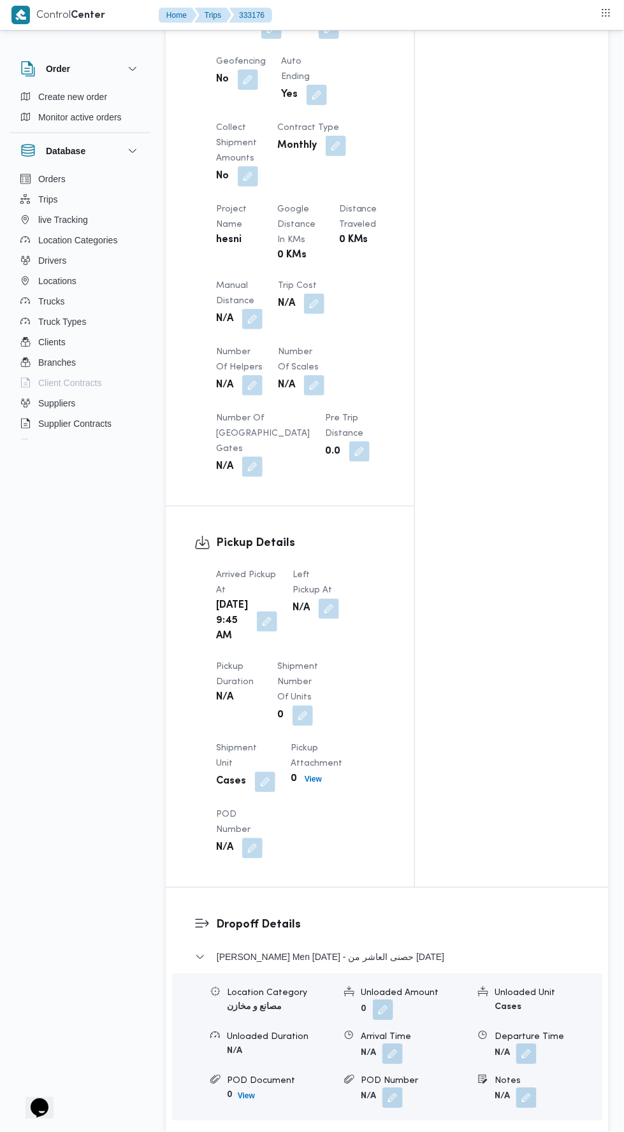
scroll to position [905, 0]
click at [271, 615] on div "Arrived Pickup At [DATE] 9:45 AM Left Pickup At N/A Pickup Duration N/A Shipmen…" at bounding box center [300, 712] width 185 height 306
click at [260, 644] on div "[DATE] 9:45 AM" at bounding box center [247, 620] width 64 height 48
click at [260, 630] on button "button" at bounding box center [267, 620] width 20 height 20
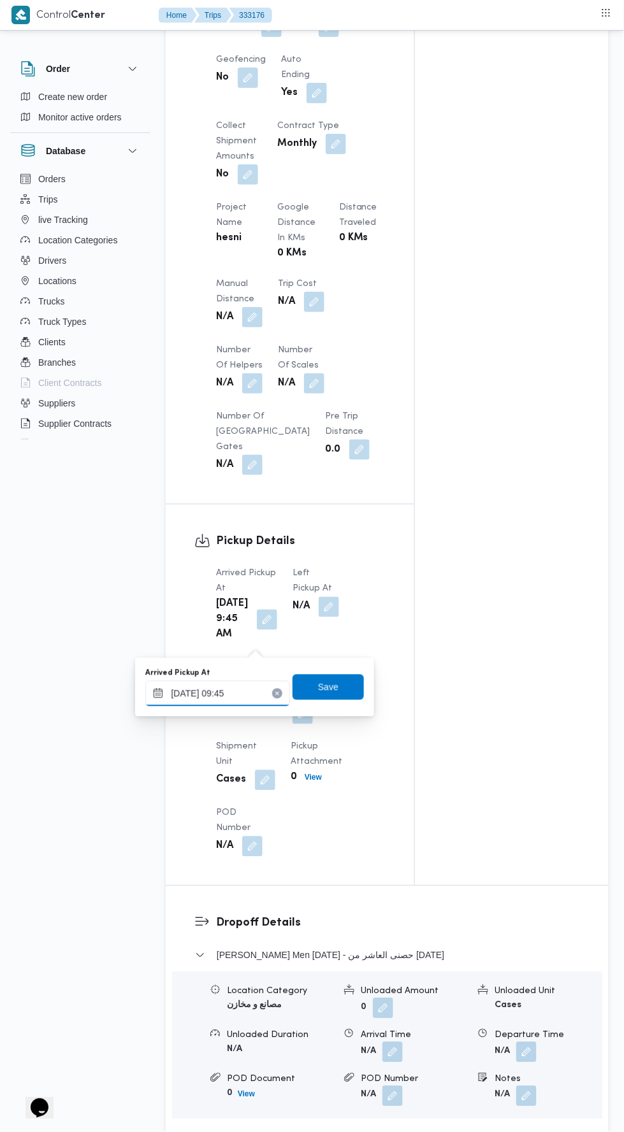
click at [254, 690] on input "[DATE] 09:45" at bounding box center [217, 693] width 145 height 25
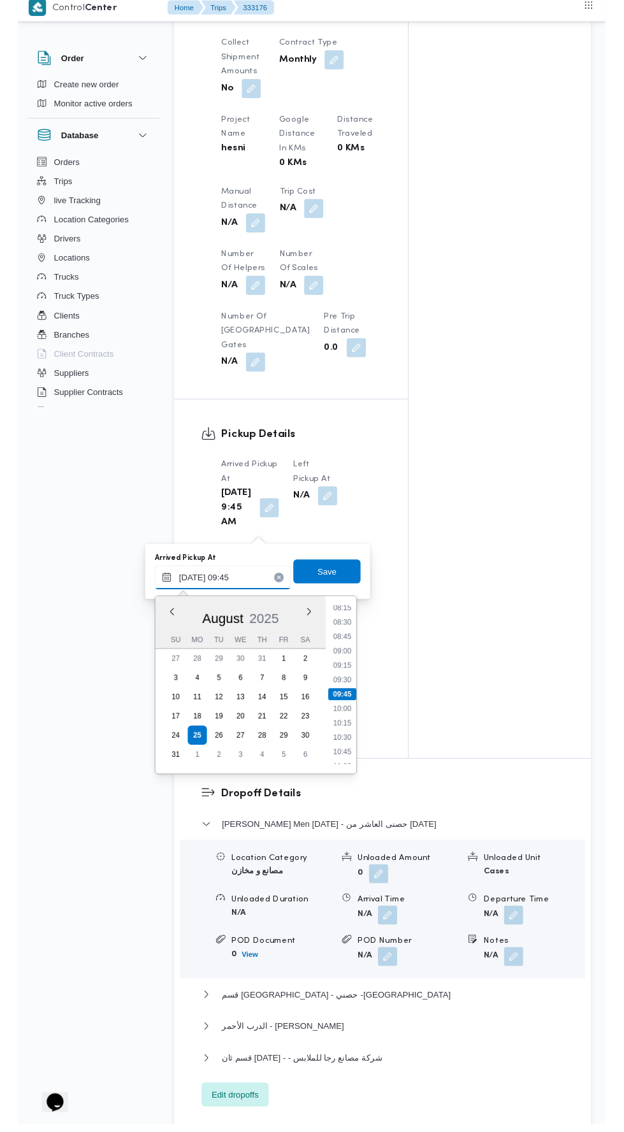
scroll to position [978, 0]
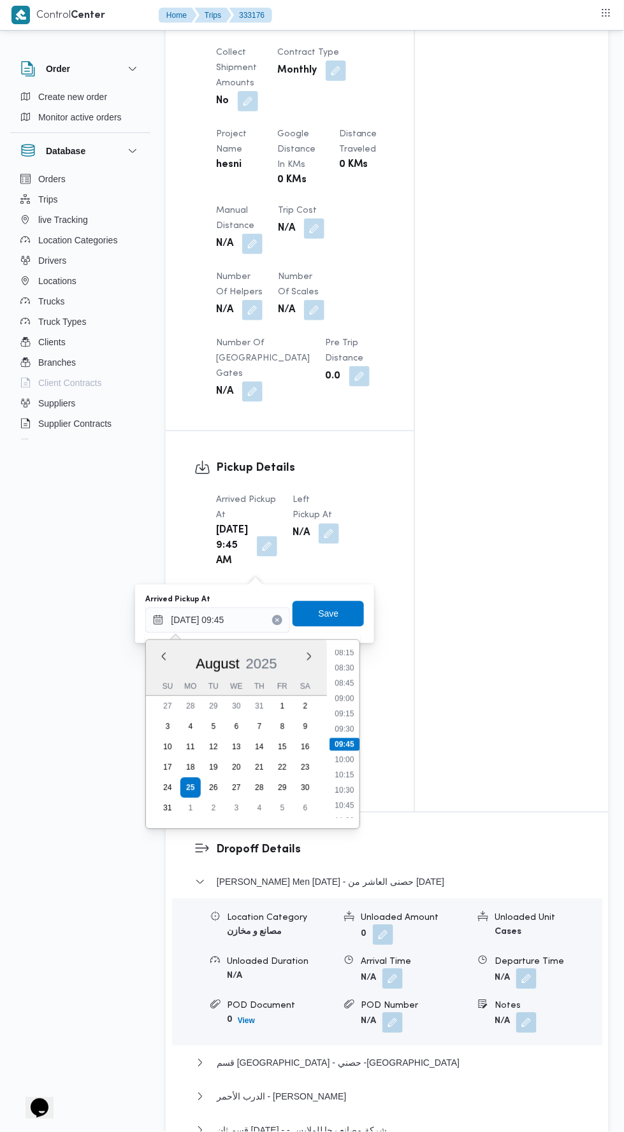
click at [345, 712] on li "09:15" at bounding box center [344, 714] width 29 height 13
type input "[DATE] 09:15"
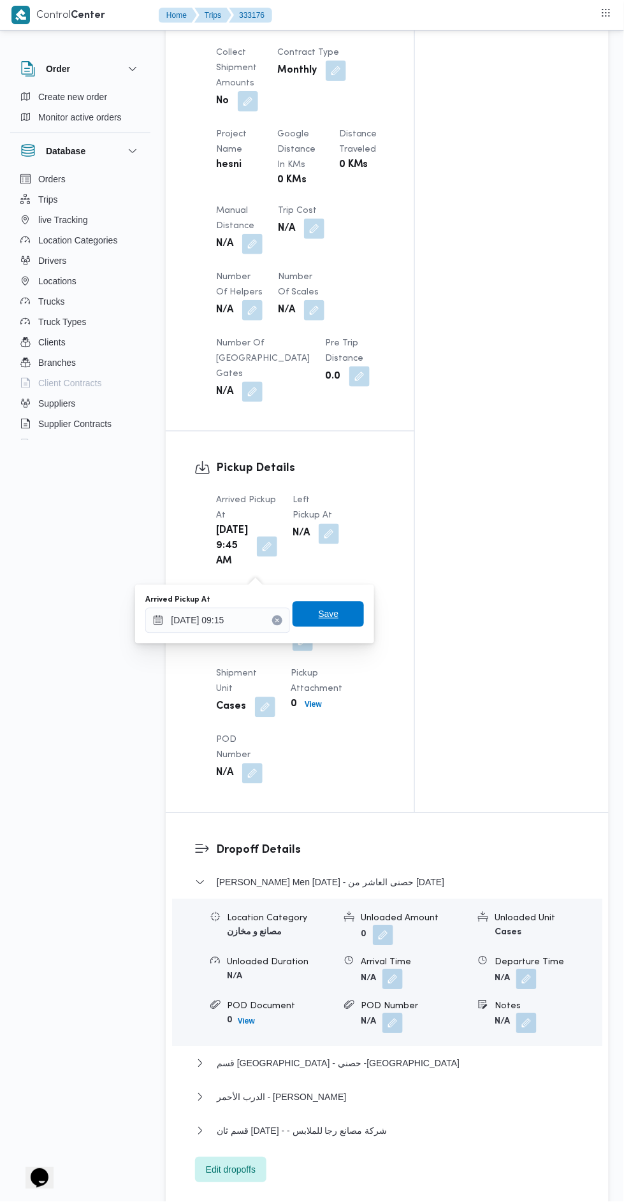
click at [349, 611] on span "Save" at bounding box center [328, 614] width 71 height 25
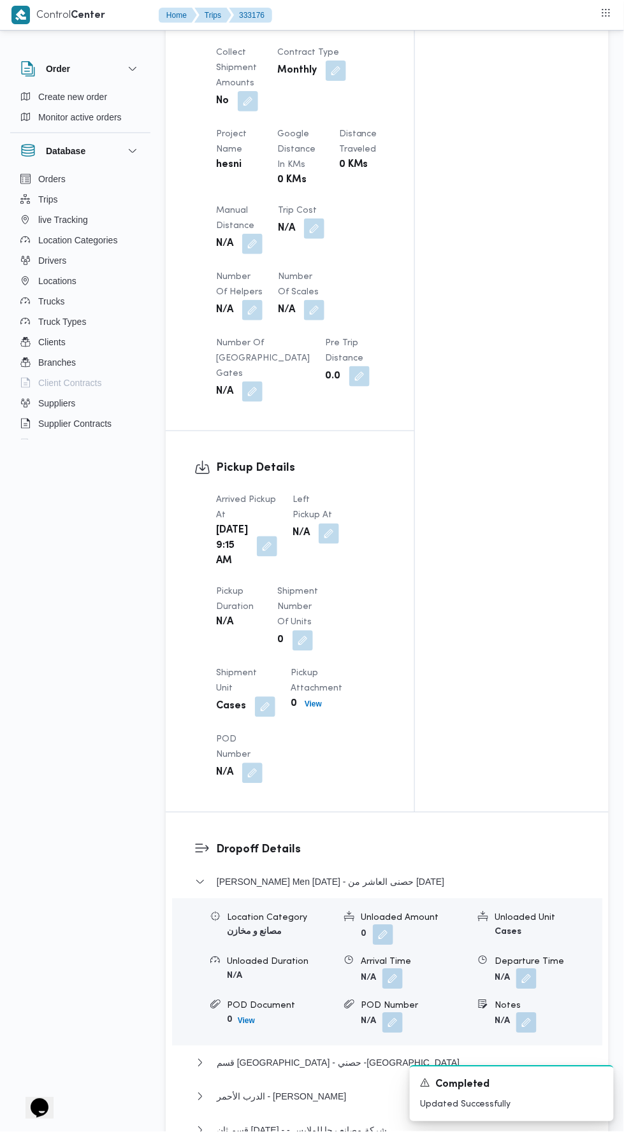
click at [327, 532] on button "button" at bounding box center [329, 534] width 20 height 20
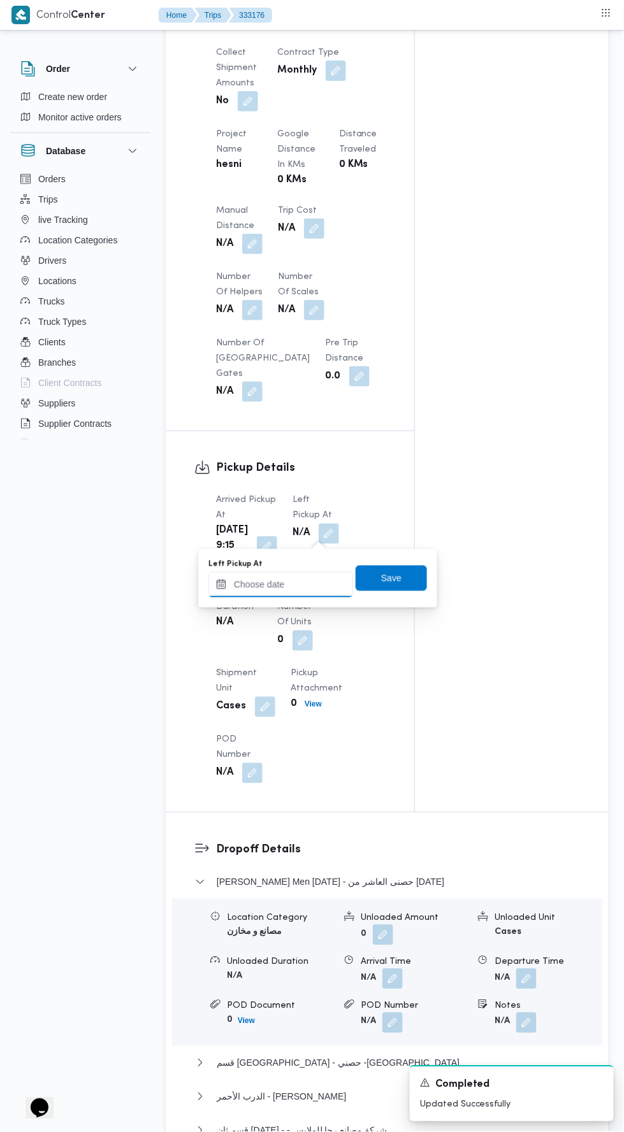
click at [323, 584] on input "Left Pickup At" at bounding box center [280, 584] width 145 height 25
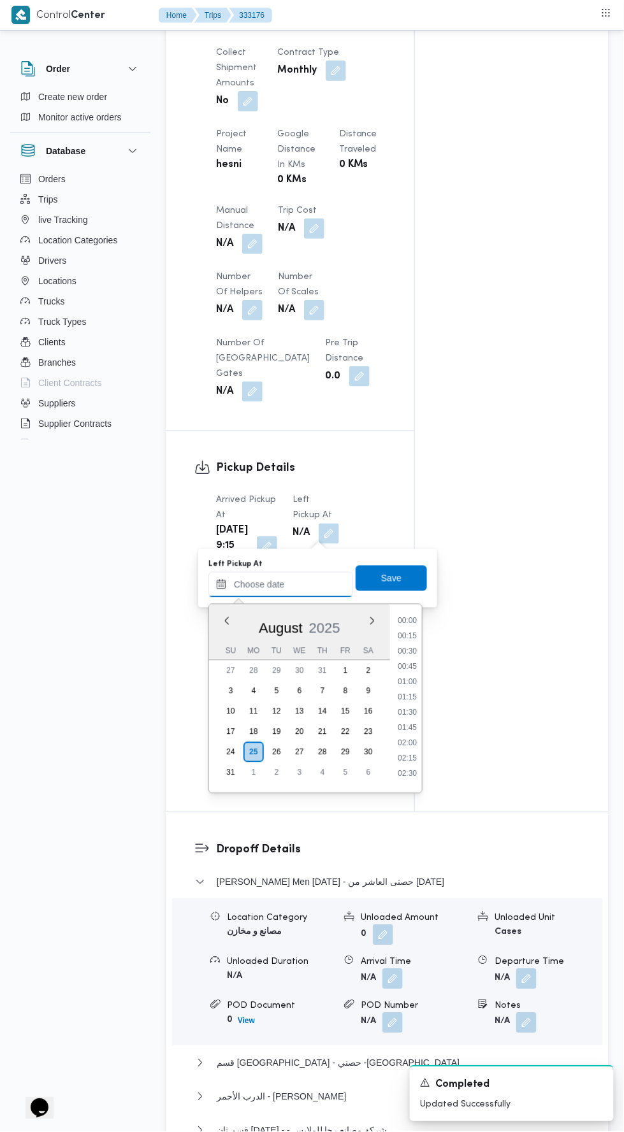
scroll to position [493, 0]
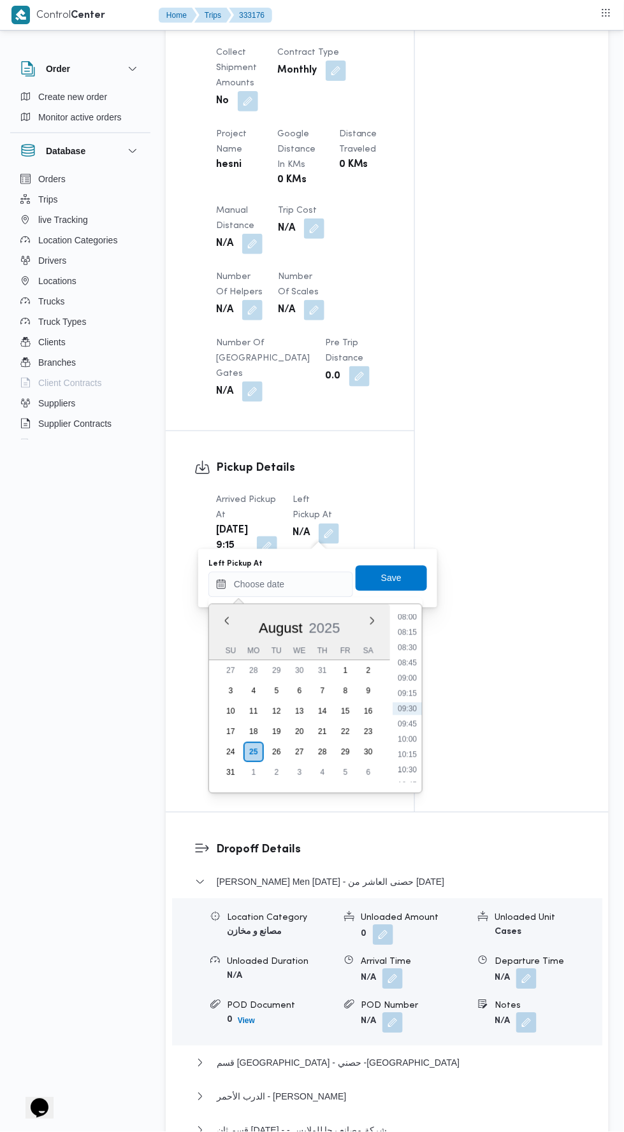
click at [412, 751] on li "10:15" at bounding box center [407, 755] width 29 height 13
type input "[DATE] 10:15"
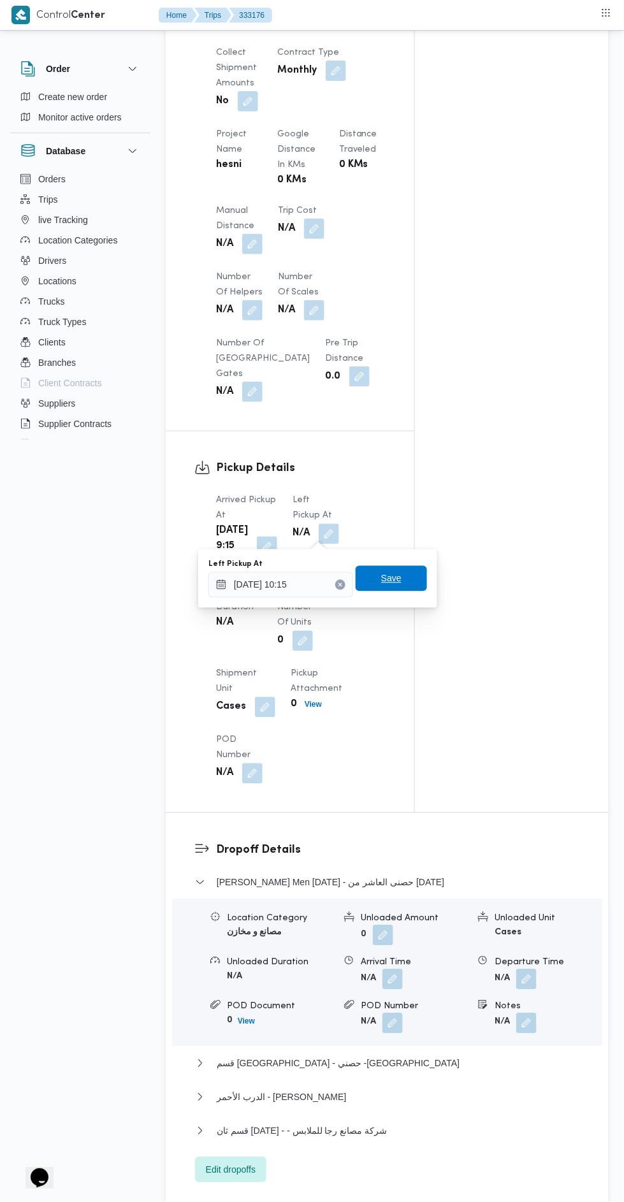
click at [417, 574] on span "Save" at bounding box center [391, 578] width 71 height 25
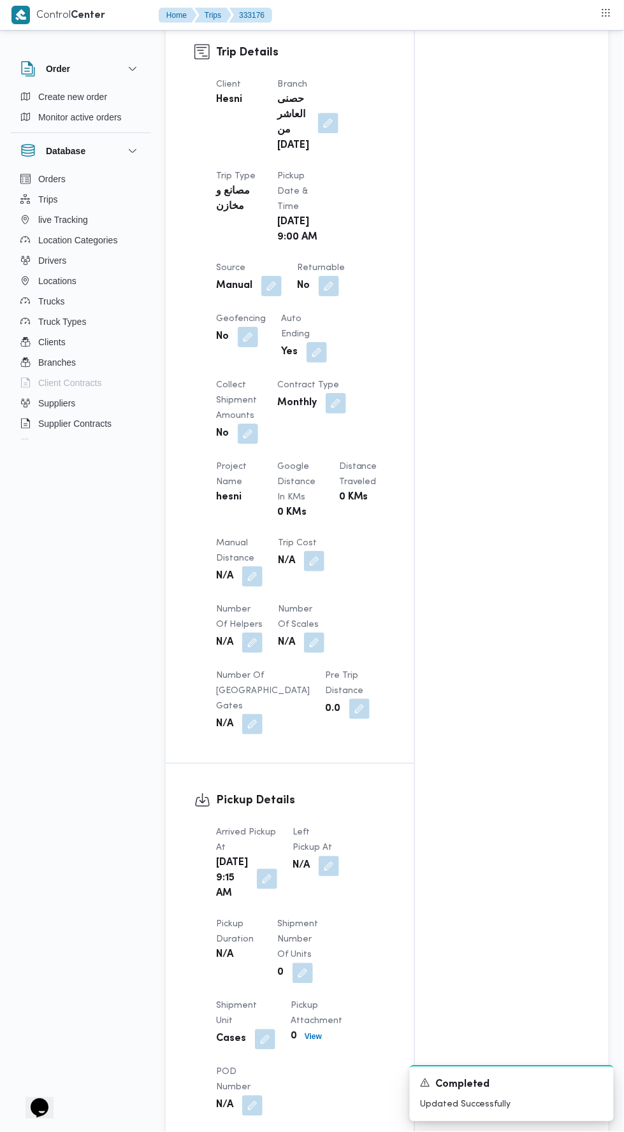
scroll to position [0, 0]
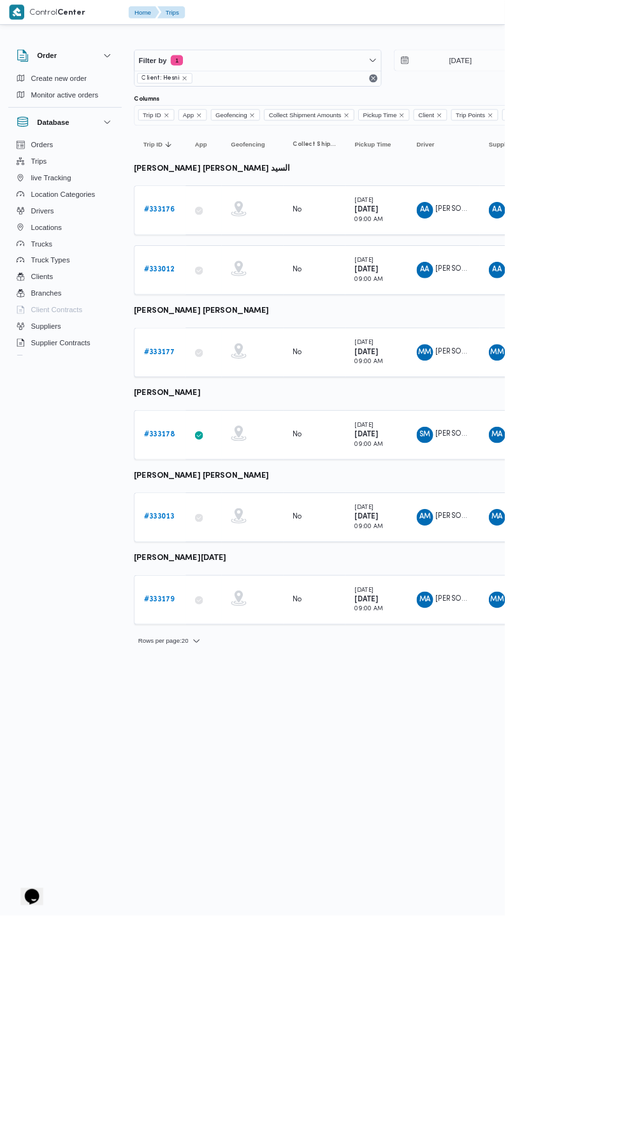
click at [201, 432] on b "# 333177" at bounding box center [197, 435] width 38 height 8
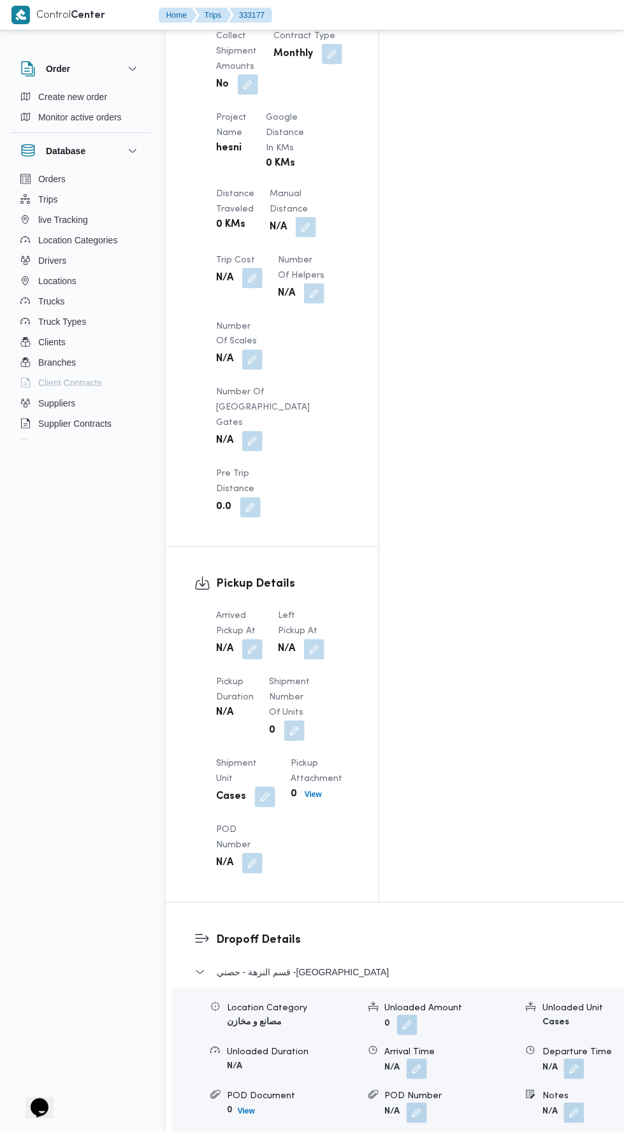
scroll to position [1072, 0]
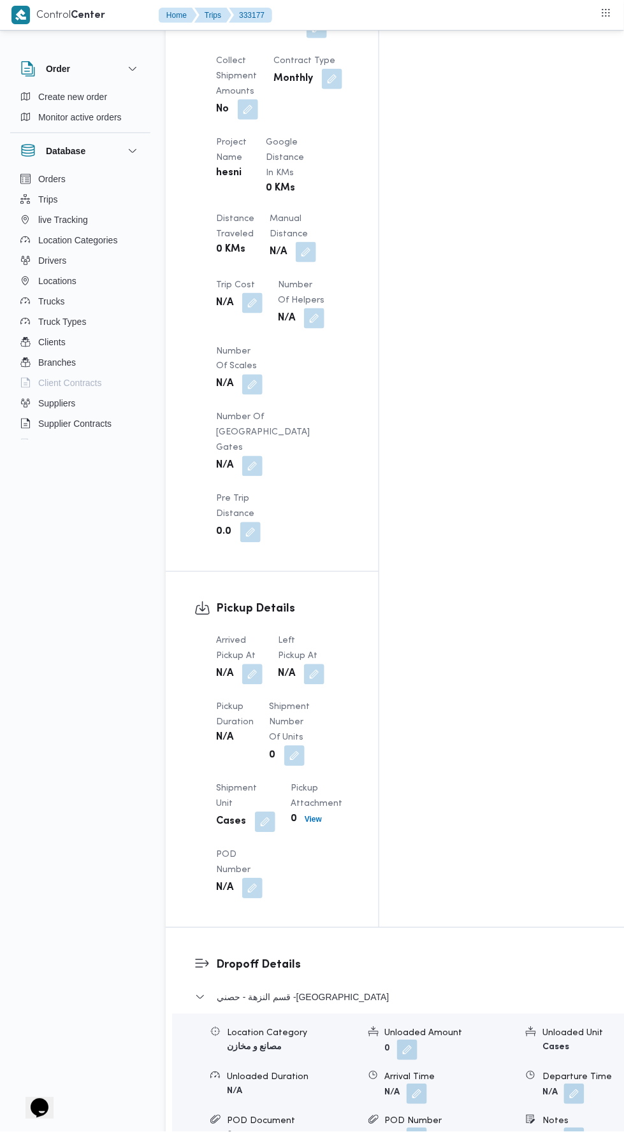
click at [253, 665] on button "button" at bounding box center [252, 675] width 20 height 20
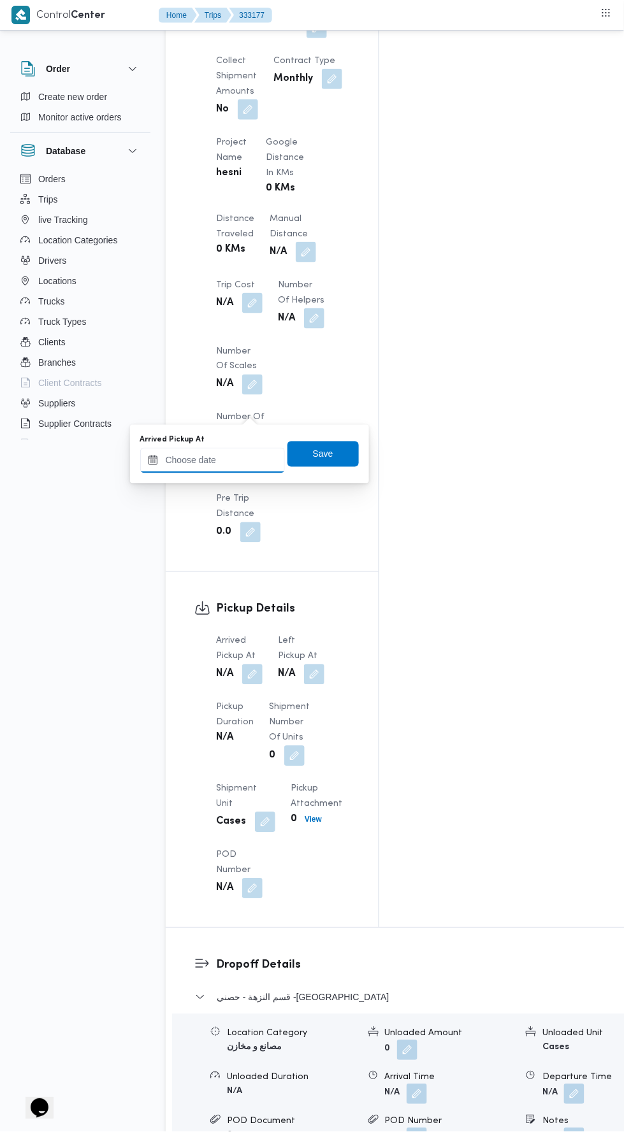
click at [243, 464] on input "Arrived Pickup At" at bounding box center [212, 460] width 145 height 25
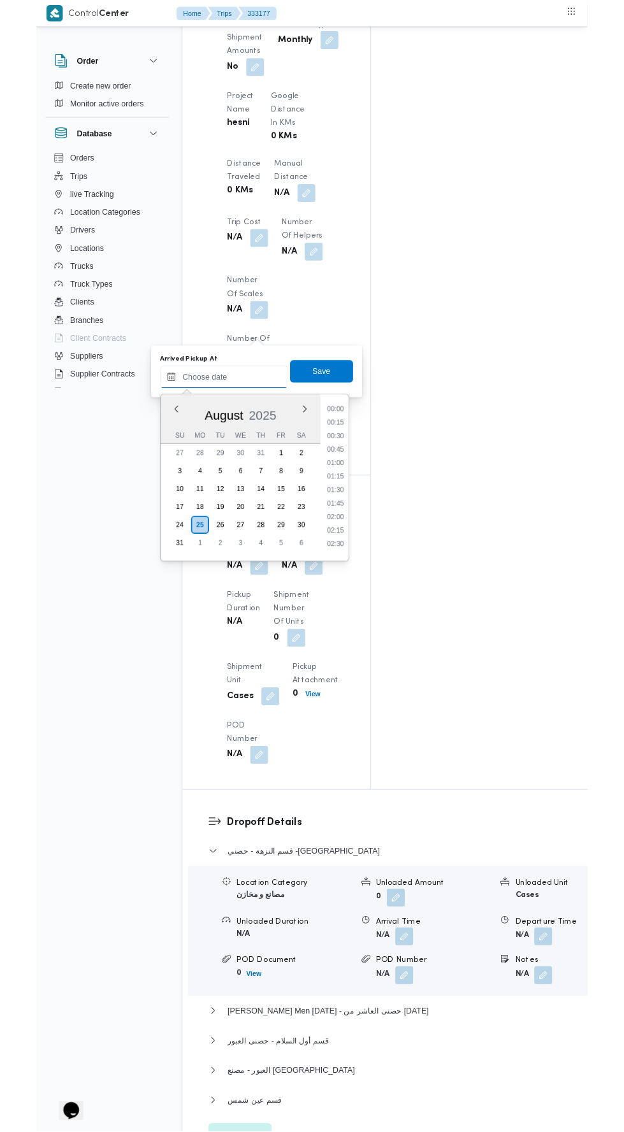
scroll to position [493, 0]
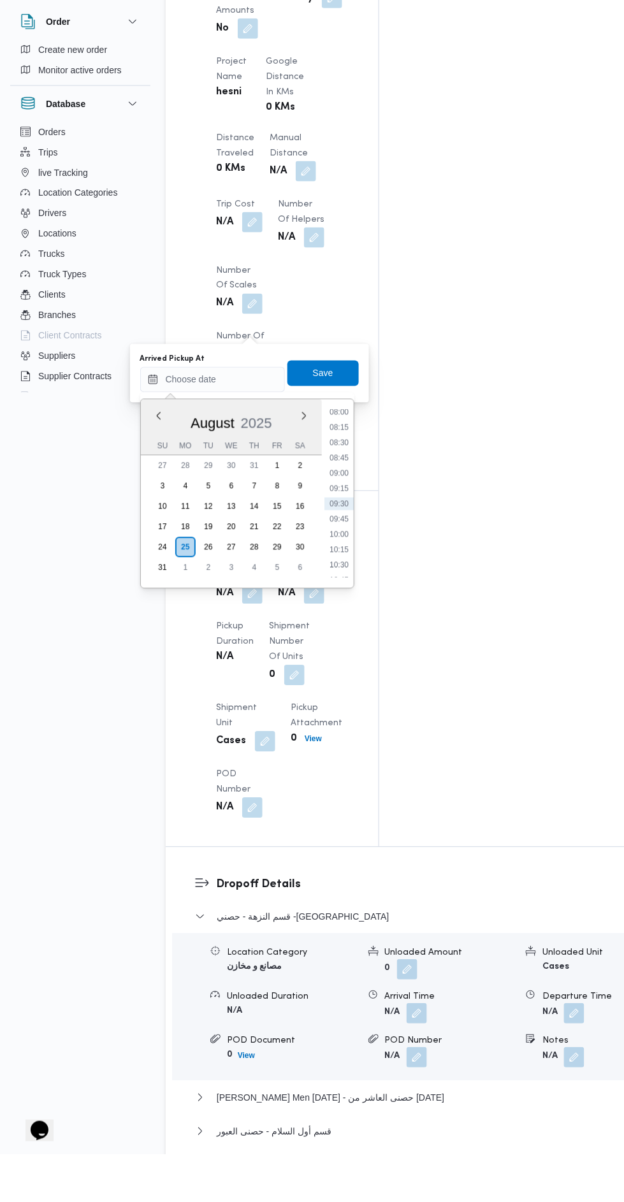
click at [347, 550] on li "09:30" at bounding box center [338, 551] width 29 height 13
type input "[DATE] 09:30"
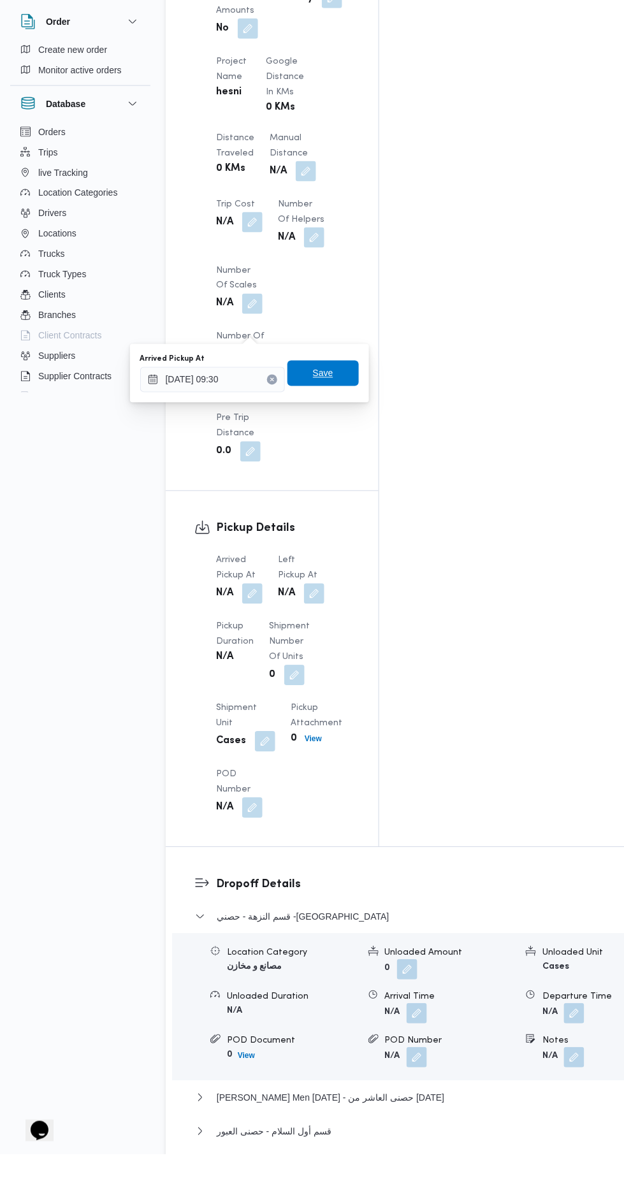
click at [355, 425] on span "Save" at bounding box center [322, 420] width 71 height 25
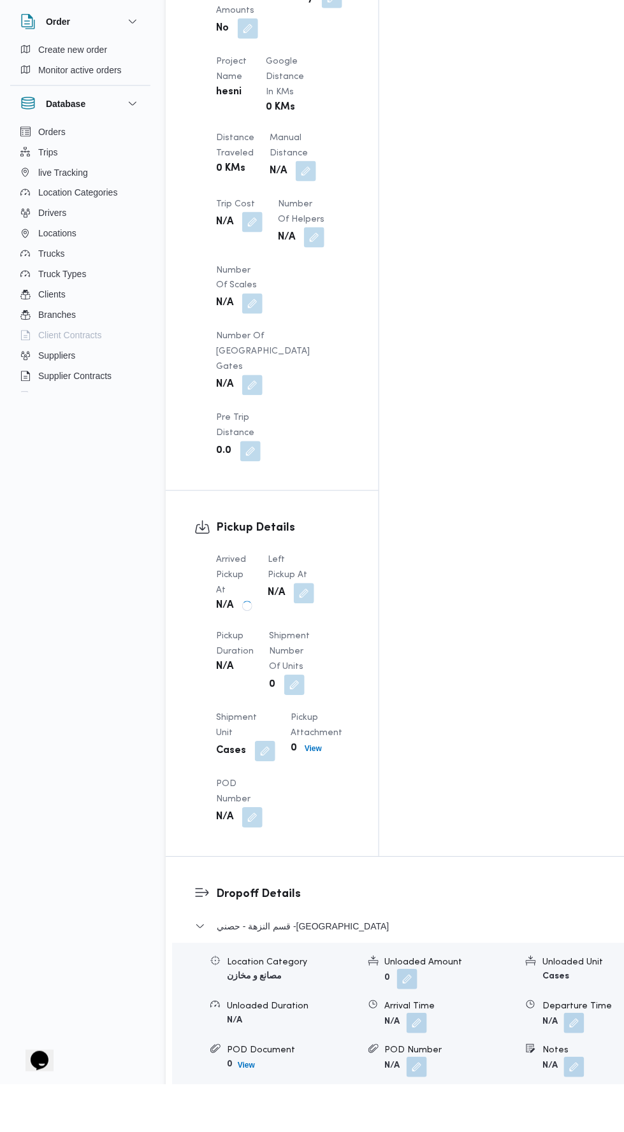
scroll to position [1106, 0]
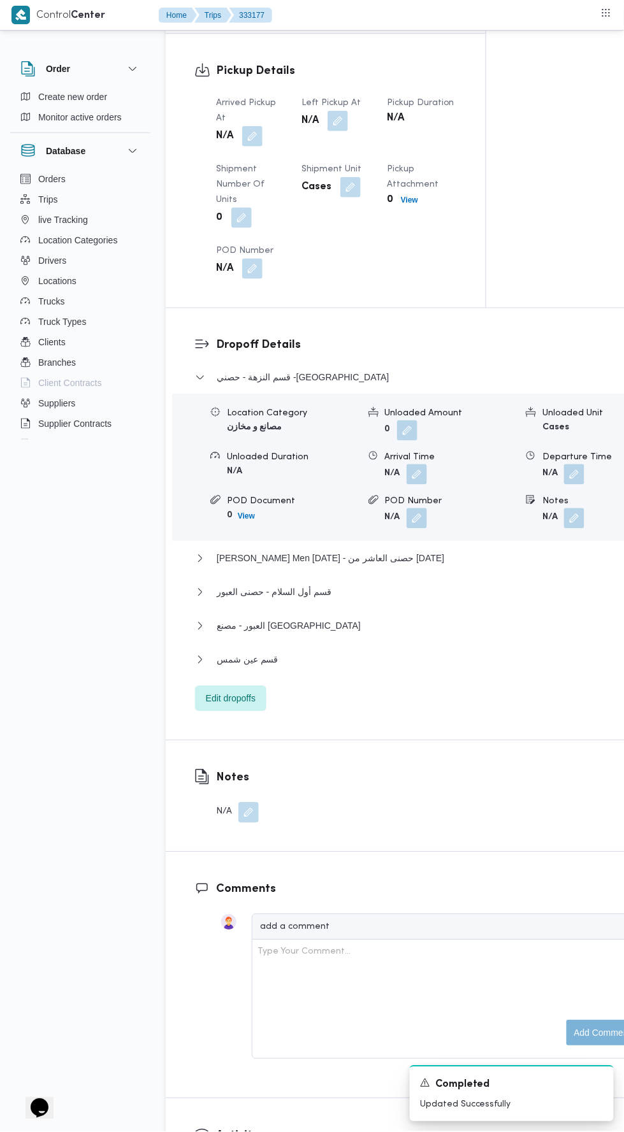
click at [328, 131] on button "button" at bounding box center [338, 121] width 20 height 20
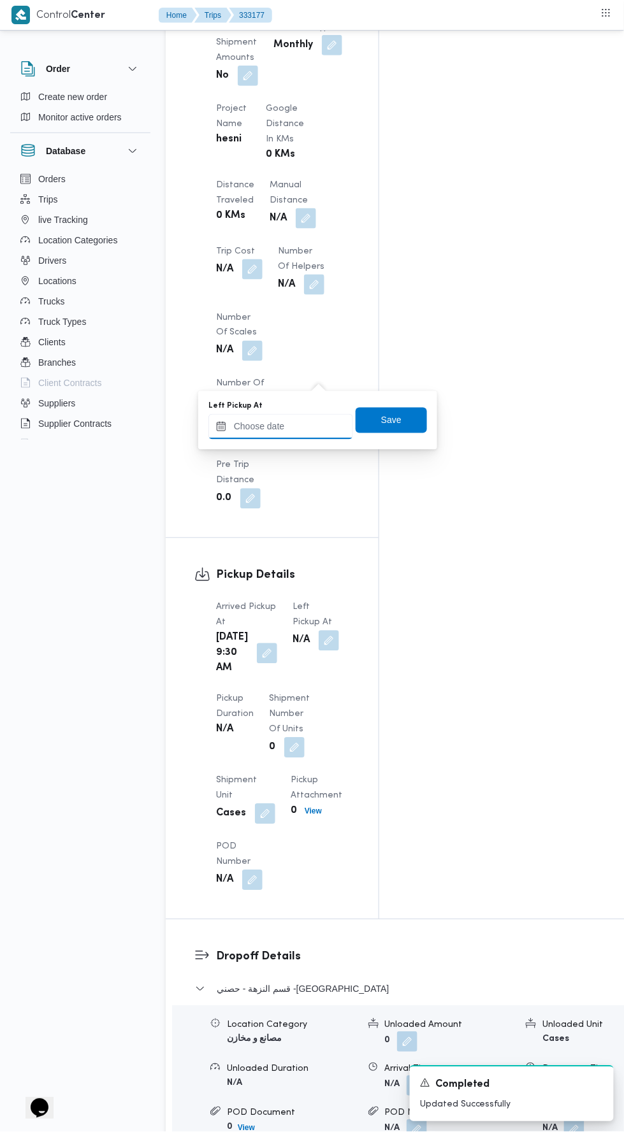
click at [310, 431] on input "Left Pickup At" at bounding box center [280, 426] width 145 height 25
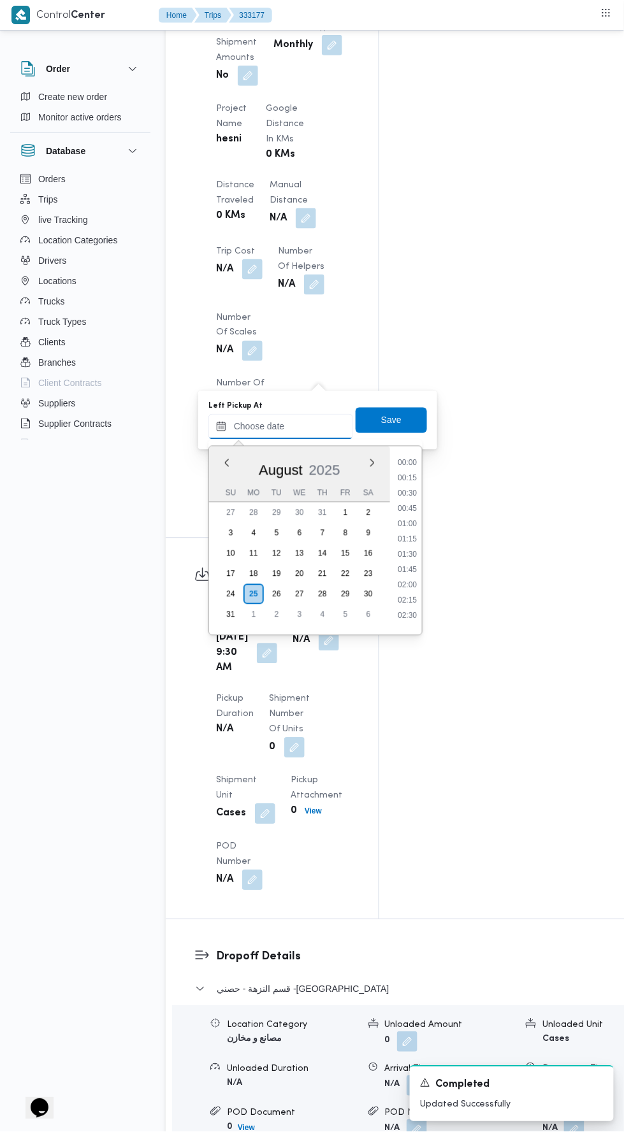
scroll to position [493, 0]
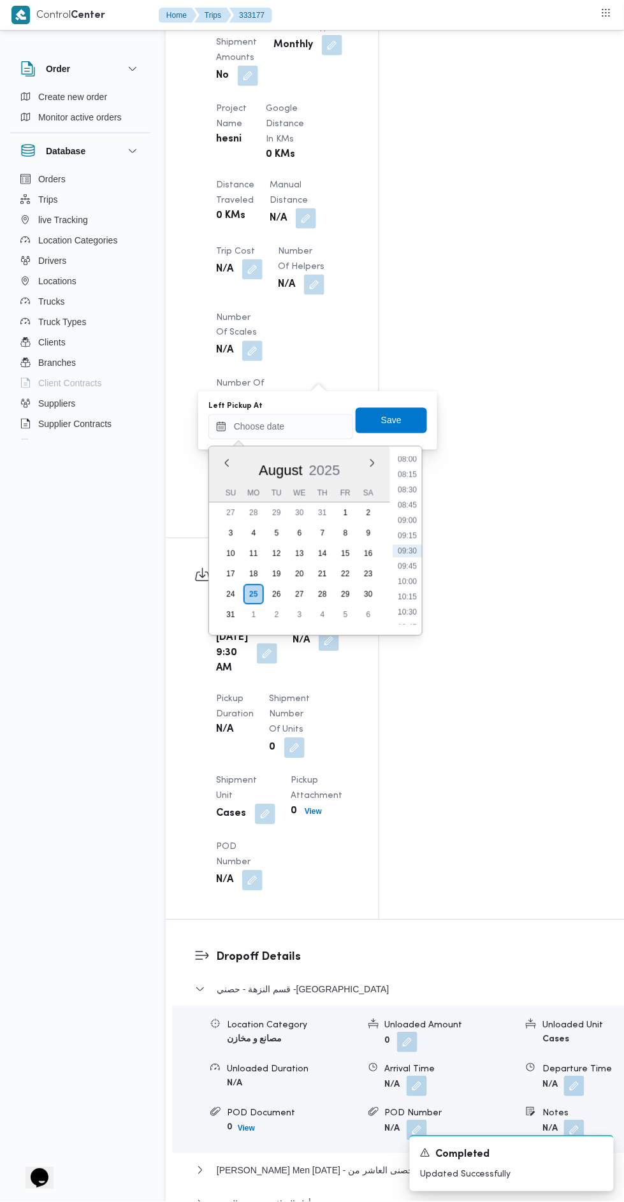
click at [419, 598] on li "10:15" at bounding box center [407, 597] width 29 height 13
type input "[DATE] 10:15"
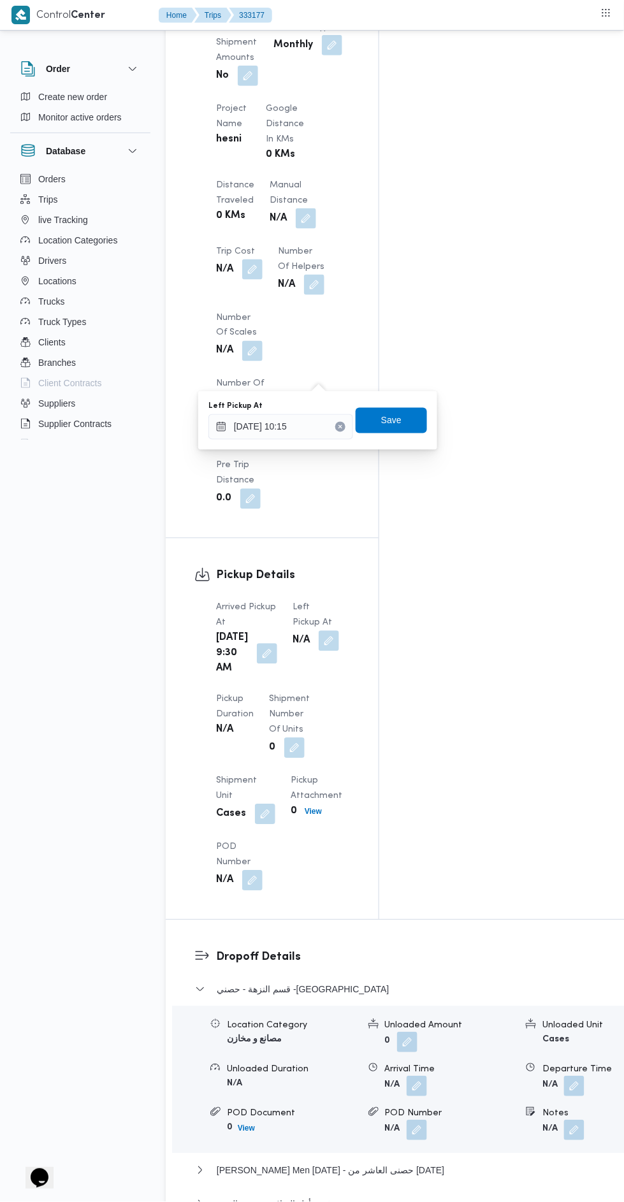
click at [345, 427] on button "Clear input" at bounding box center [340, 427] width 10 height 10
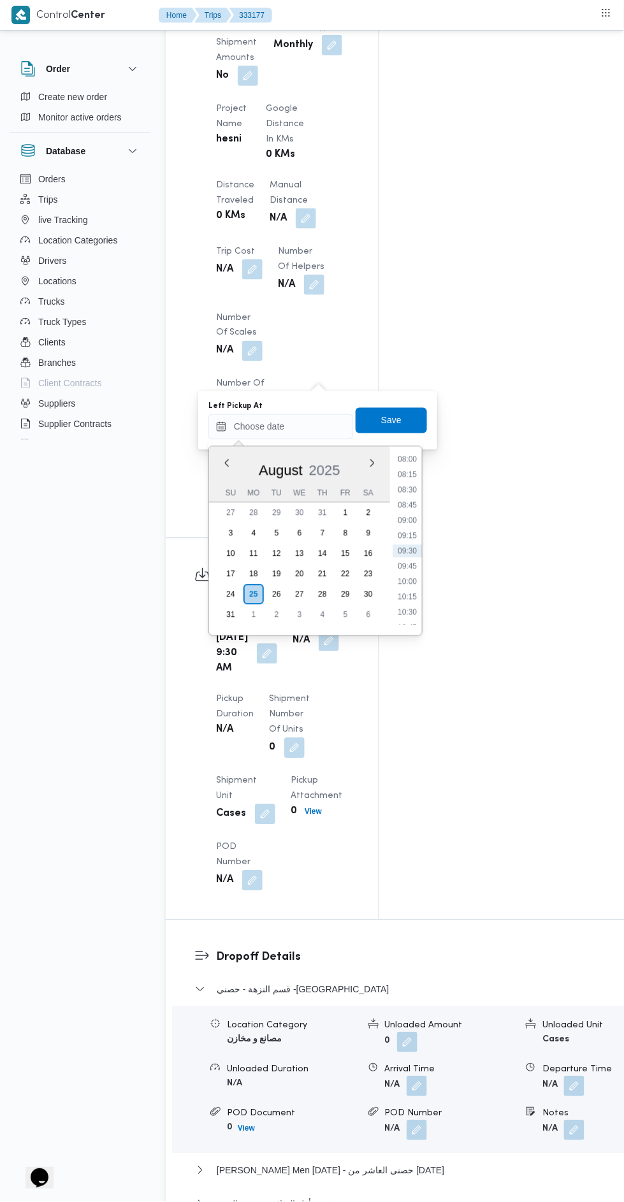
click at [416, 611] on li "10:30" at bounding box center [407, 612] width 29 height 13
type input "[DATE] 10:30"
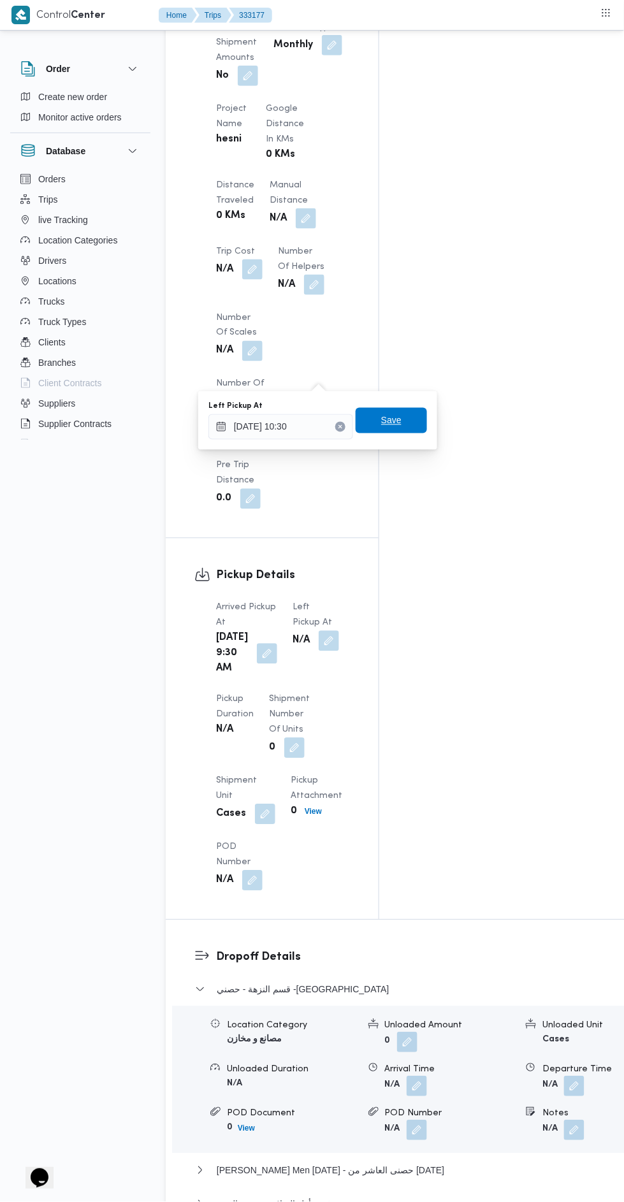
click at [419, 431] on span "Save" at bounding box center [391, 420] width 71 height 25
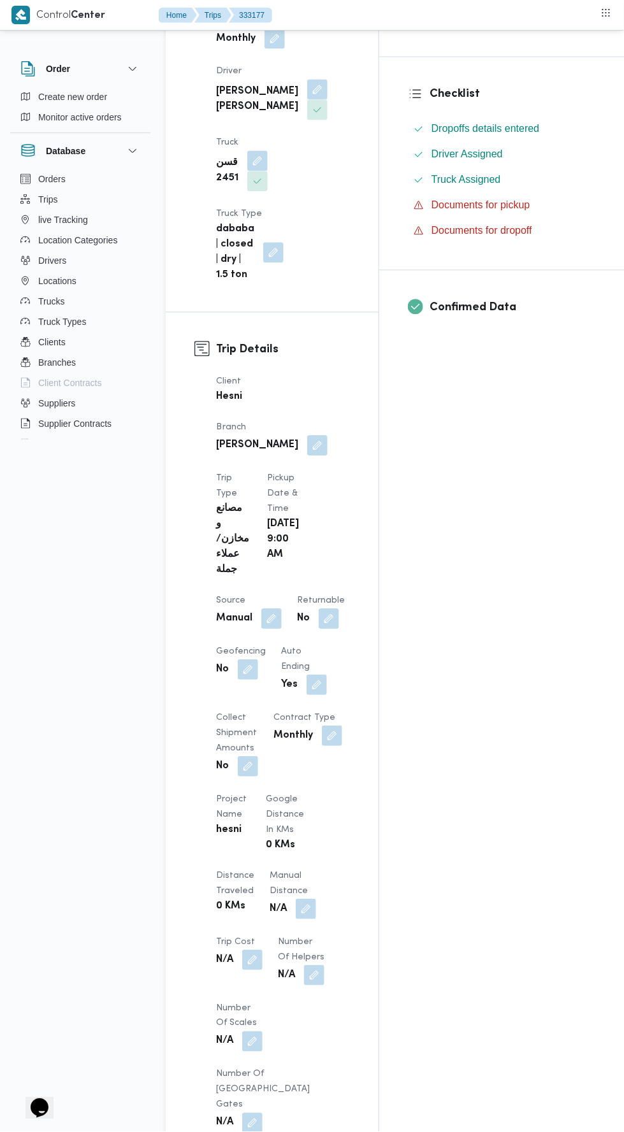
scroll to position [0, 0]
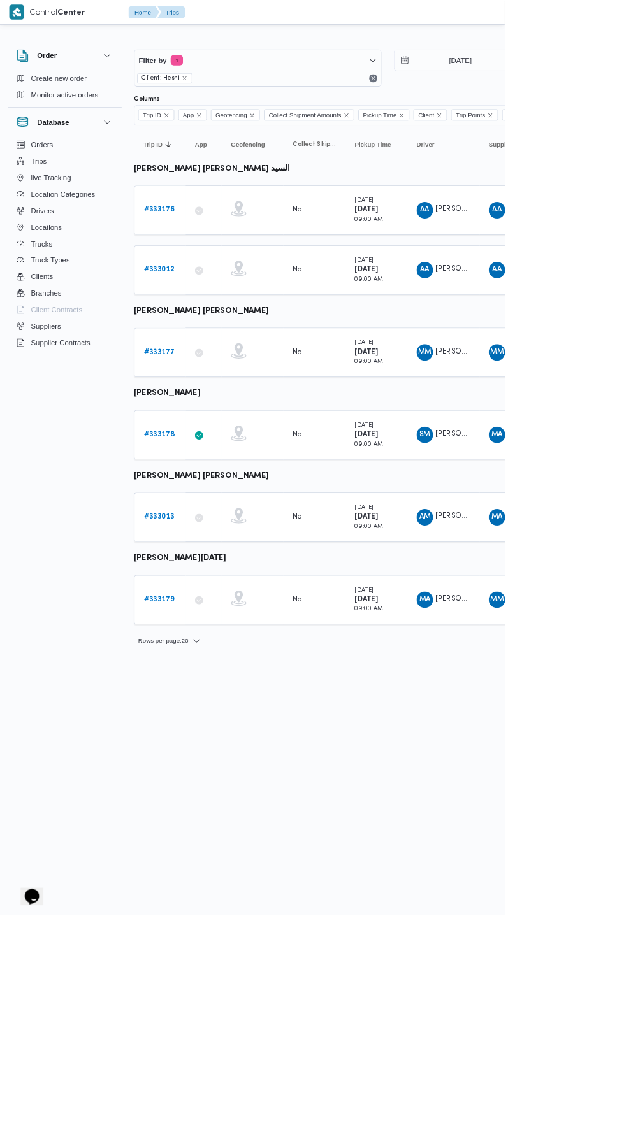
click at [194, 734] on link "# 333179" at bounding box center [197, 741] width 38 height 15
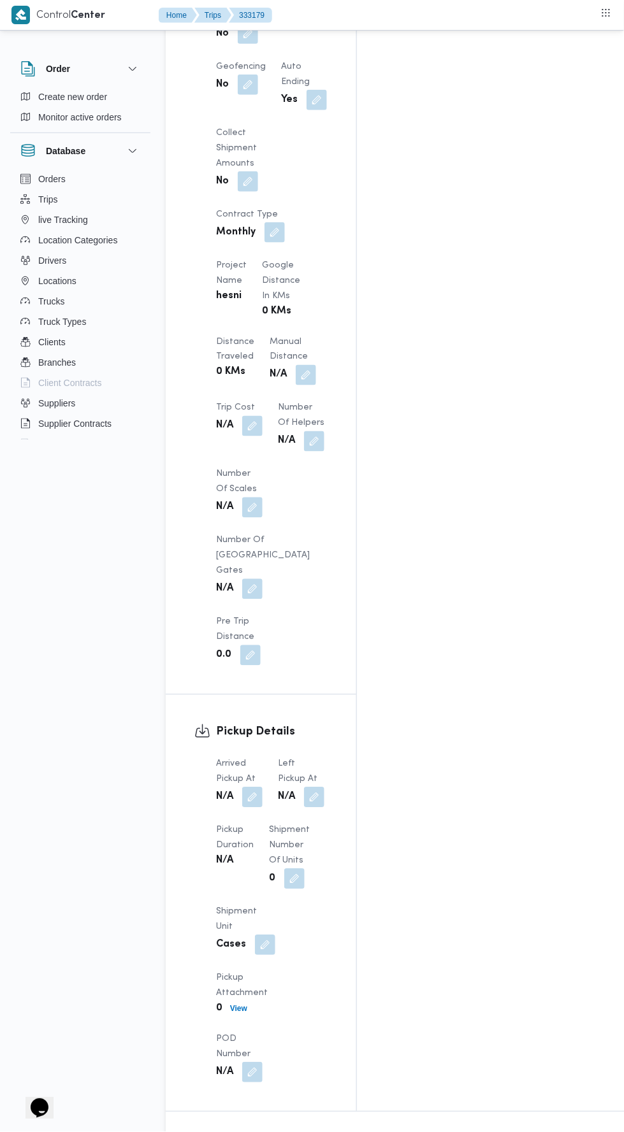
scroll to position [1081, 0]
click at [276, 824] on dt "Shipment Number of Units" at bounding box center [289, 847] width 41 height 46
click at [262, 788] on button "button" at bounding box center [252, 798] width 20 height 20
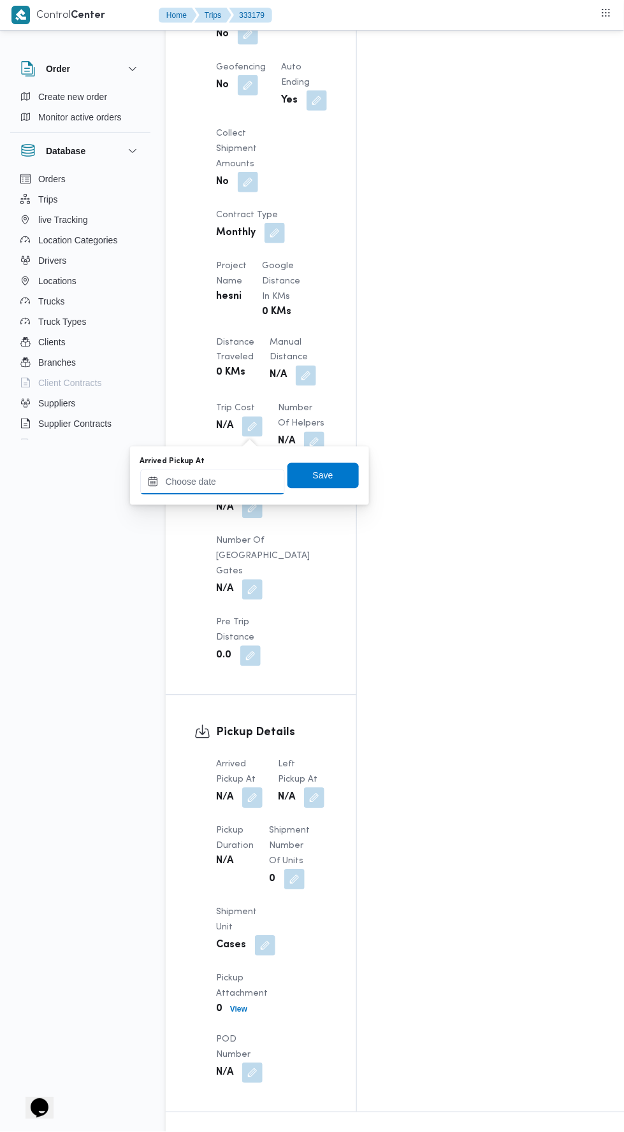
click at [268, 481] on input "Arrived Pickup At" at bounding box center [212, 482] width 145 height 25
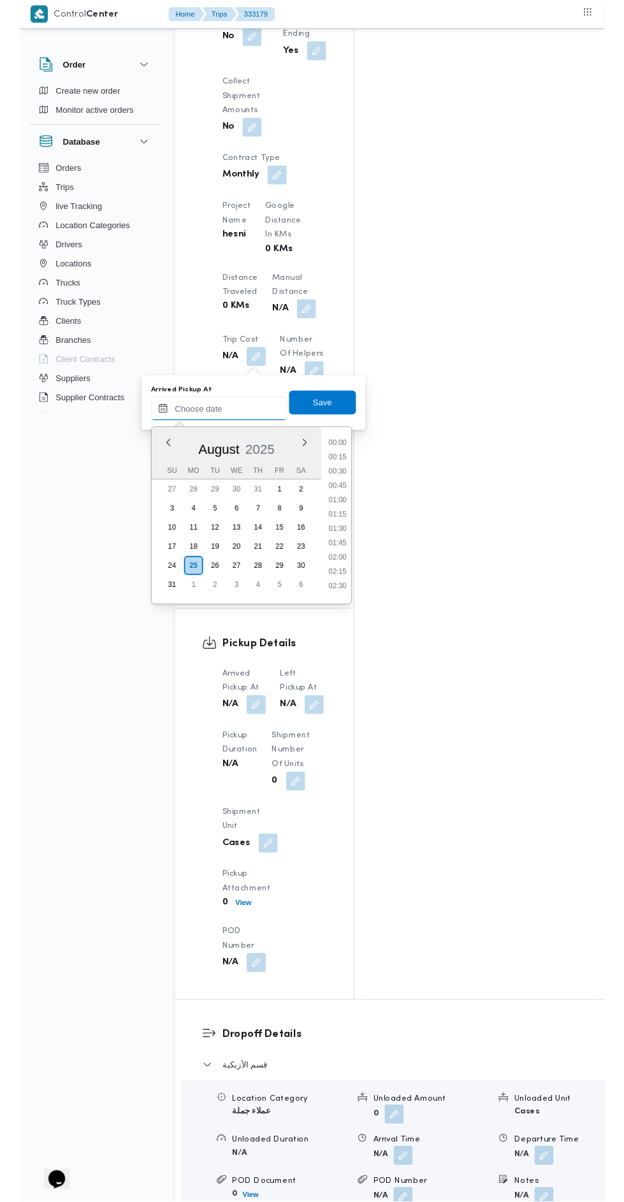
scroll to position [493, 0]
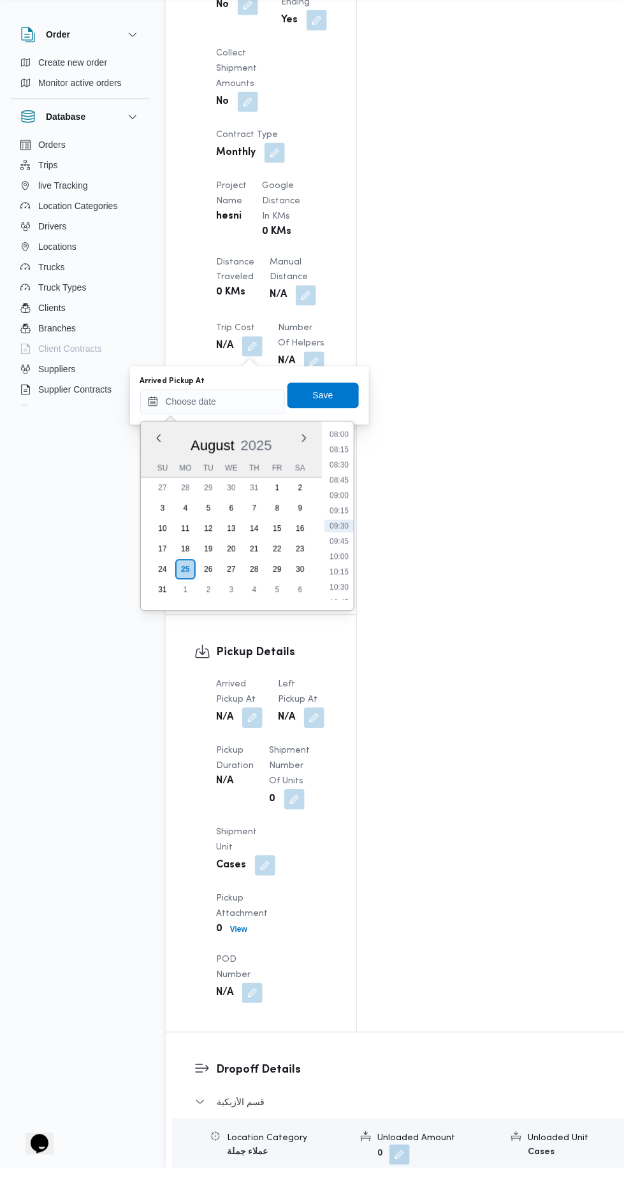
click at [342, 544] on li "09:15" at bounding box center [338, 545] width 29 height 13
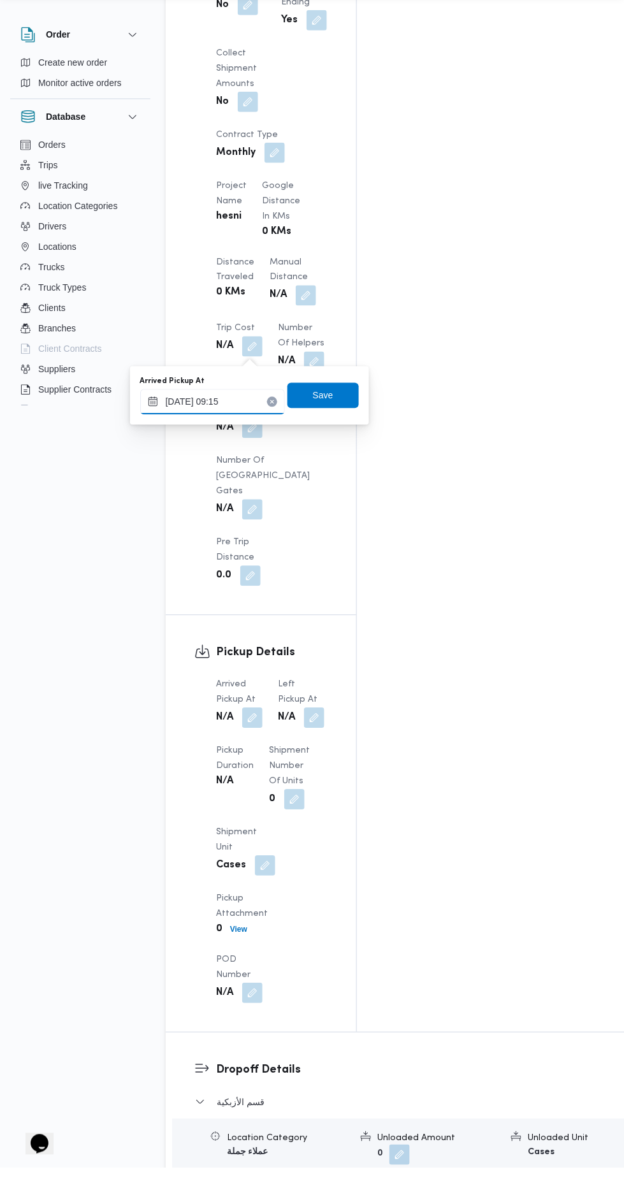
click at [243, 438] on input "[DATE] 09:15" at bounding box center [212, 435] width 145 height 25
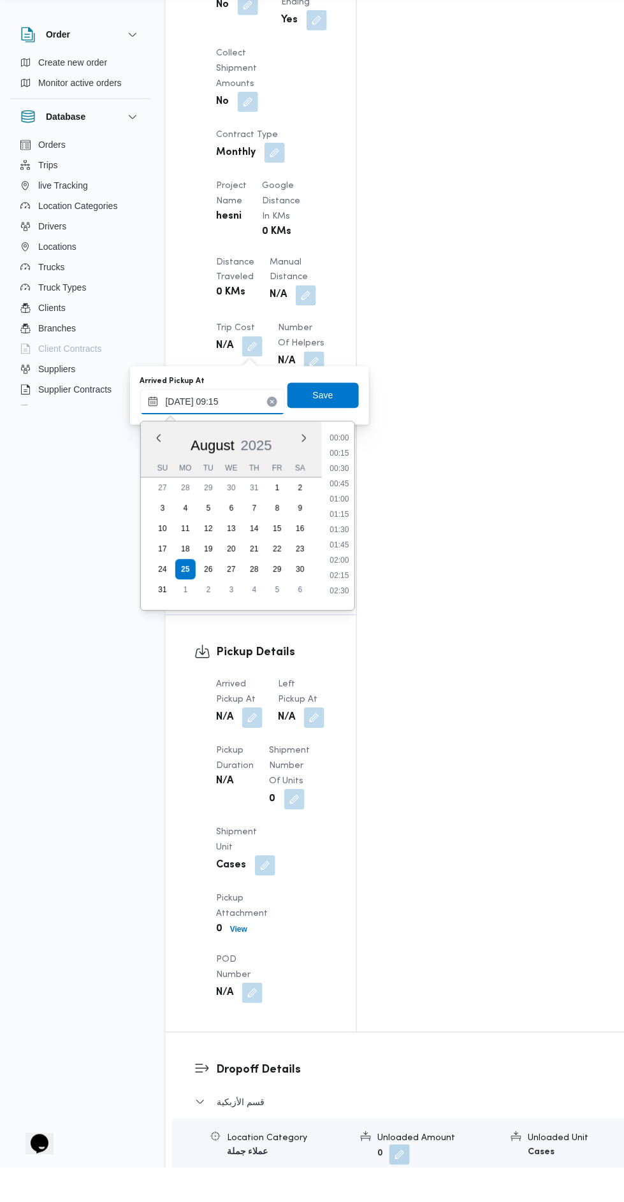
scroll to position [478, 0]
click at [343, 544] on li "09:00" at bounding box center [338, 545] width 29 height 13
type input "[DATE] 09:00"
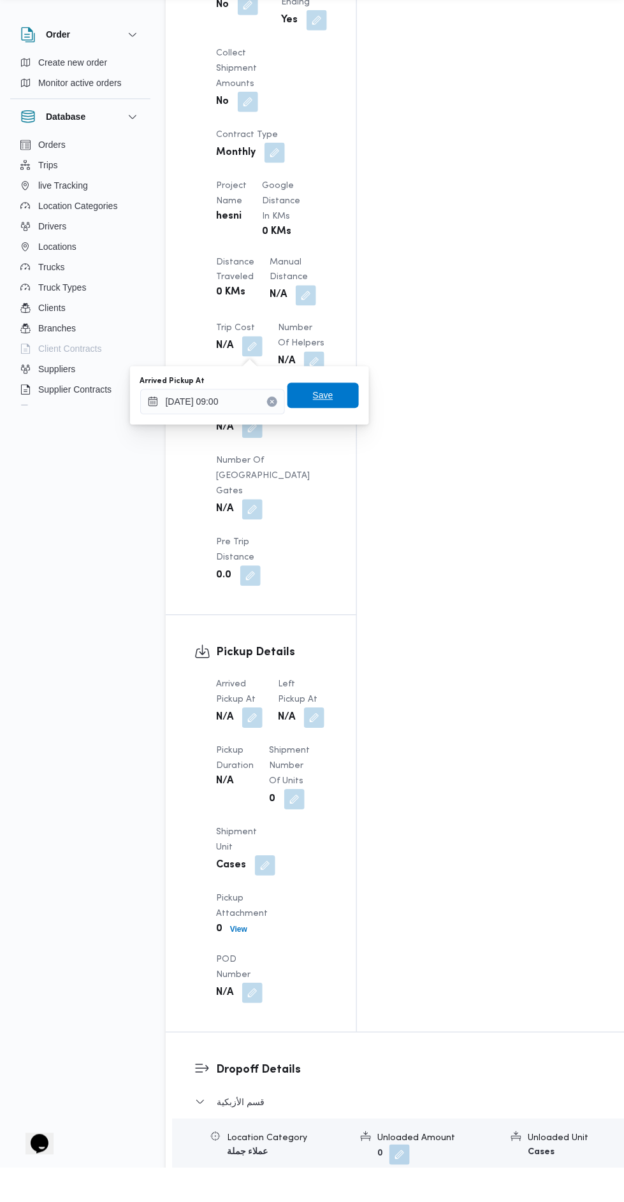
click at [335, 426] on span "Save" at bounding box center [322, 429] width 71 height 25
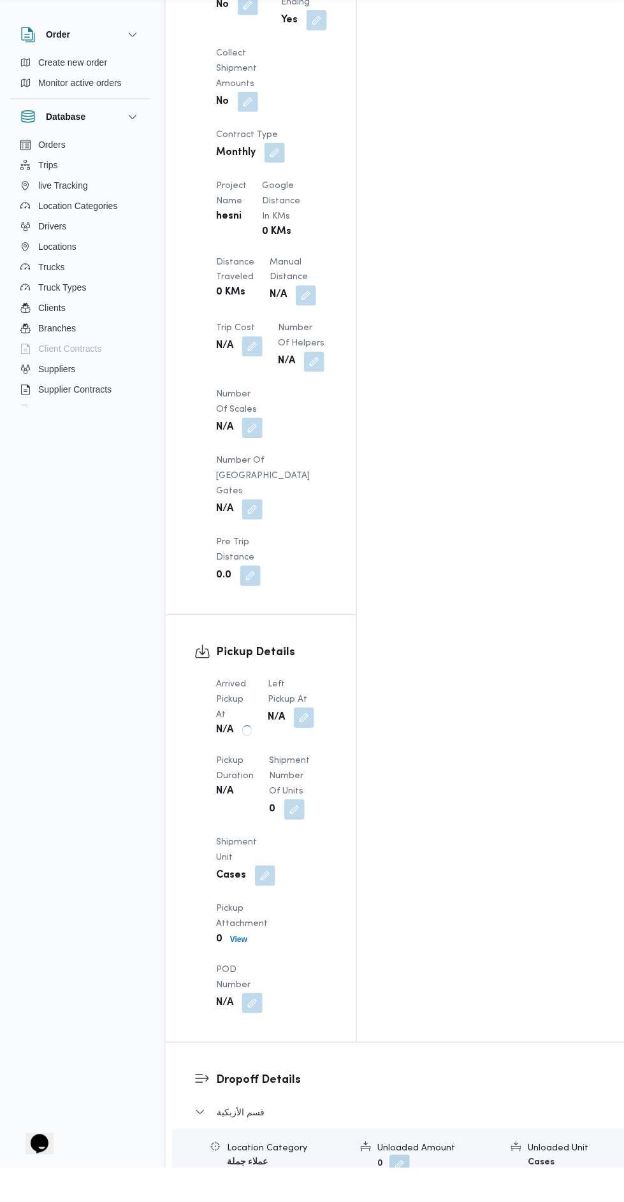
scroll to position [1127, 0]
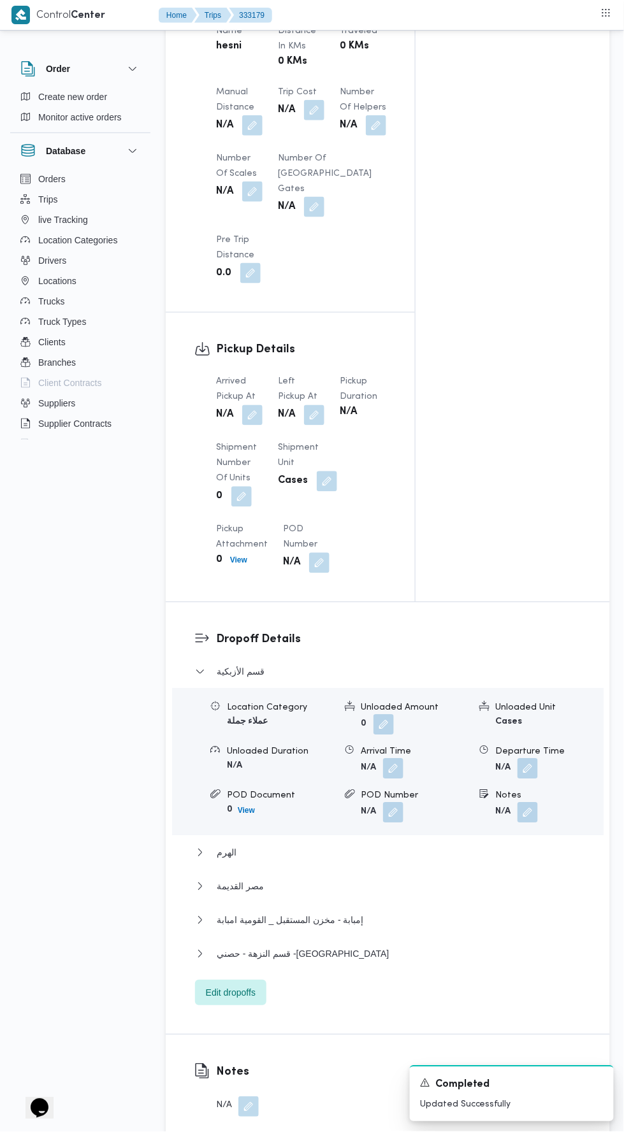
click at [310, 405] on button "button" at bounding box center [314, 415] width 20 height 20
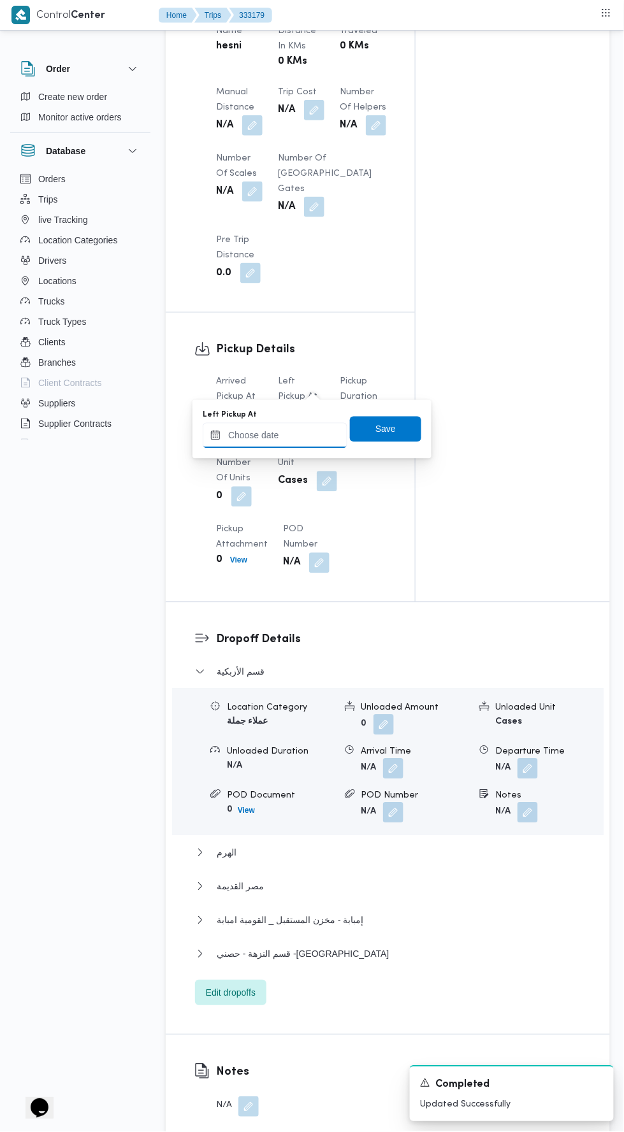
click at [298, 435] on input "Left Pickup At" at bounding box center [275, 435] width 145 height 25
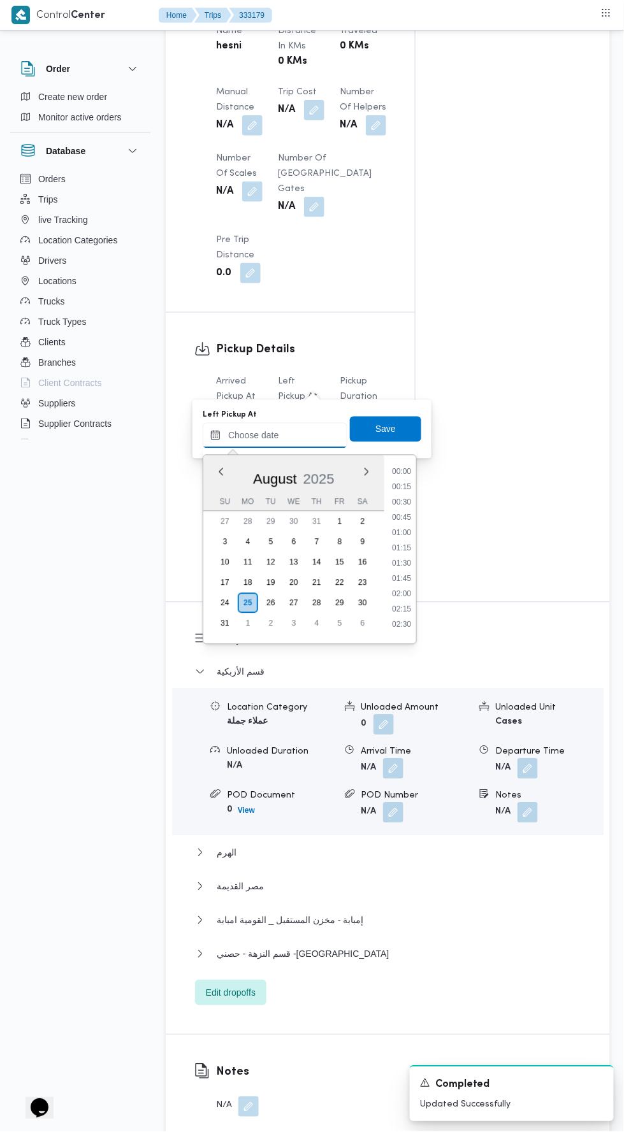
scroll to position [493, 0]
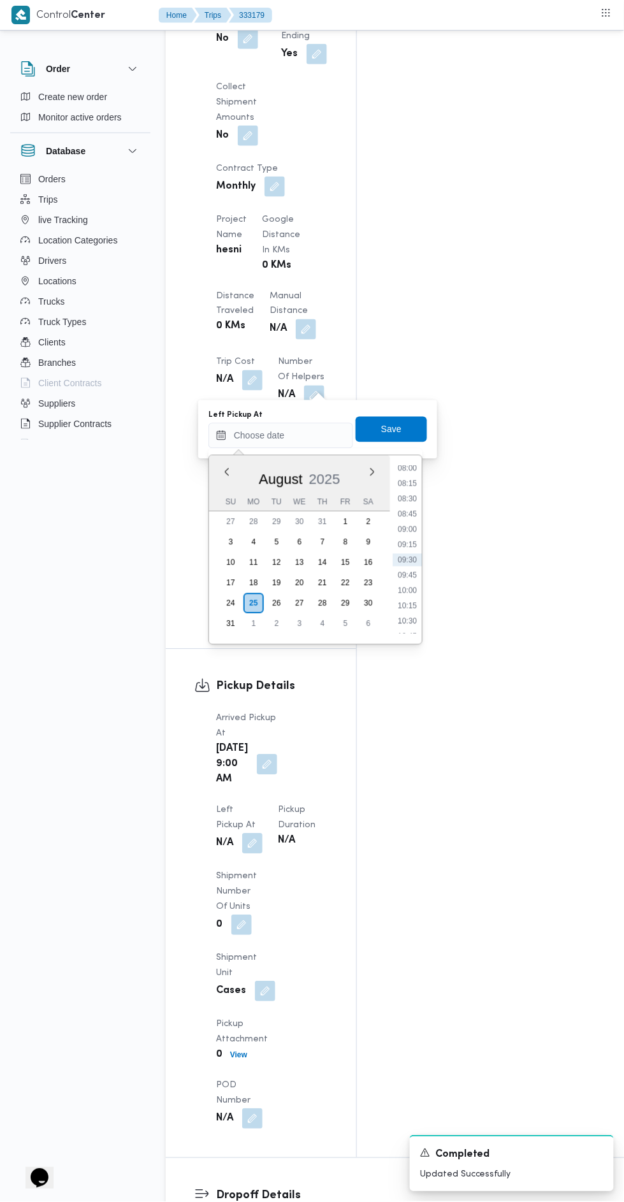
click at [412, 618] on li "10:30" at bounding box center [407, 621] width 29 height 13
type input "[DATE] 10:30"
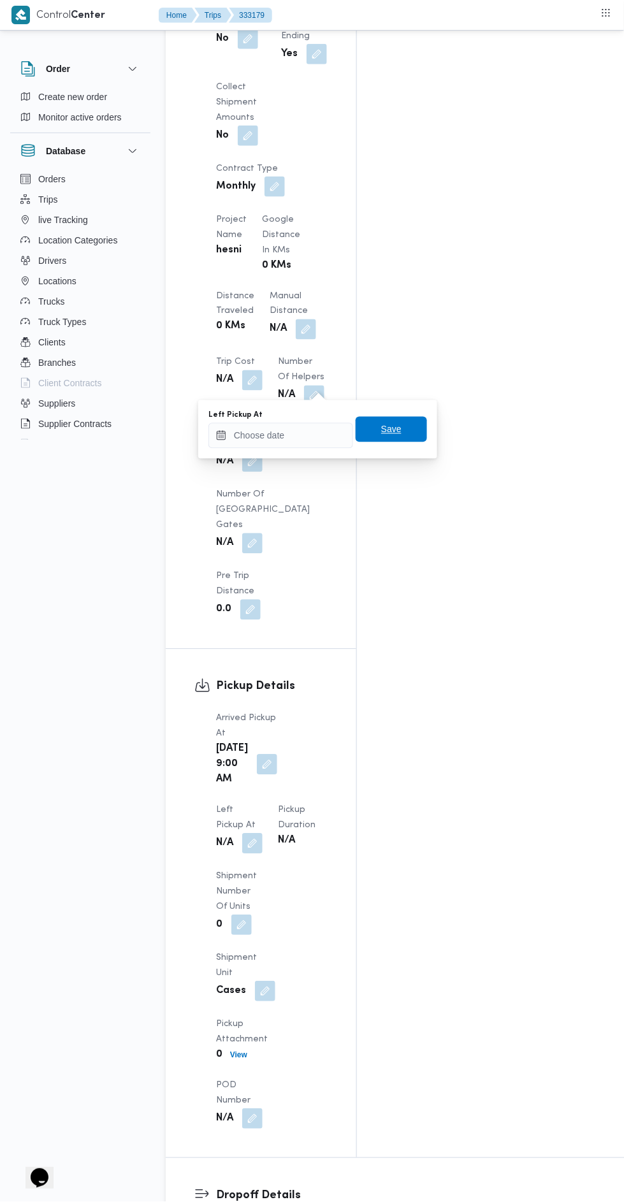
click at [394, 428] on span "Save" at bounding box center [391, 429] width 20 height 15
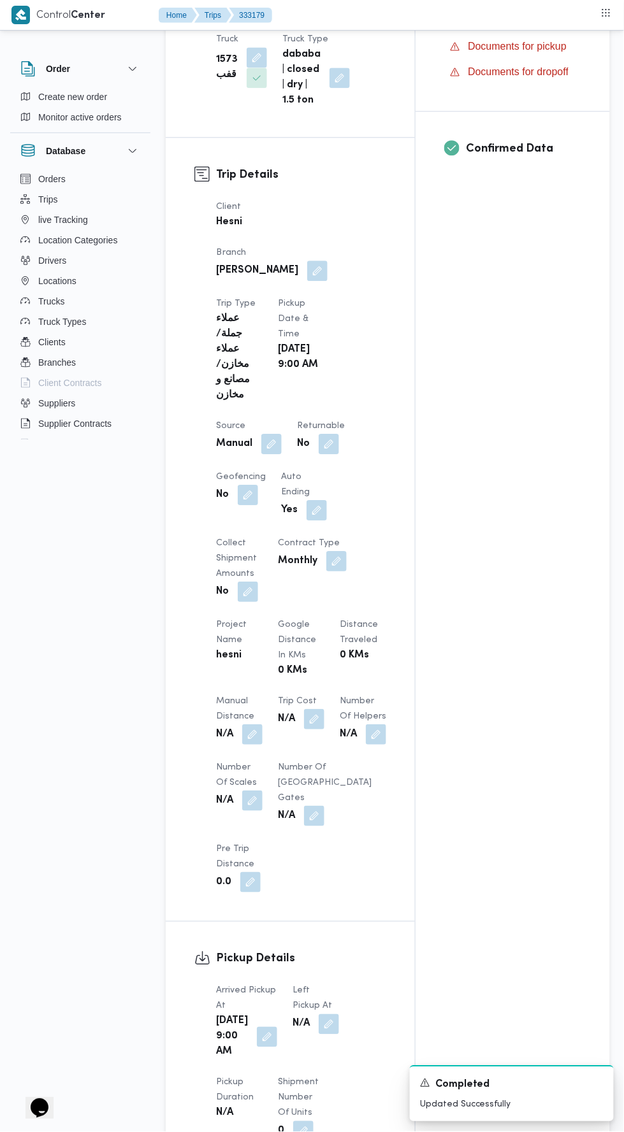
scroll to position [475, 0]
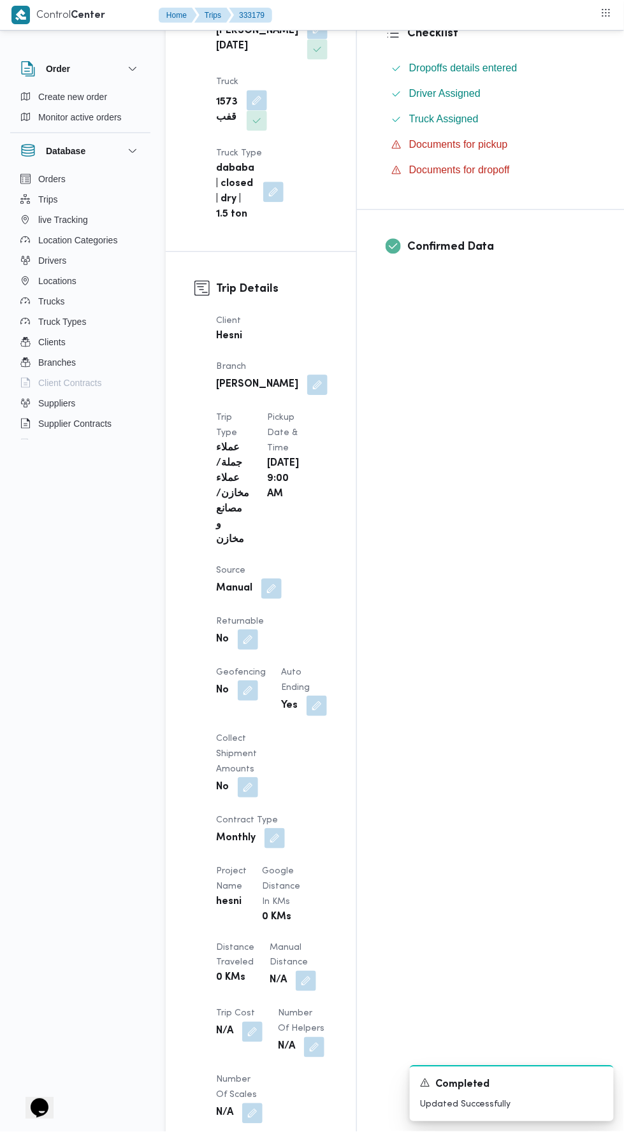
click at [252, 732] on dt "Collect Shipment Amounts" at bounding box center [237, 755] width 42 height 46
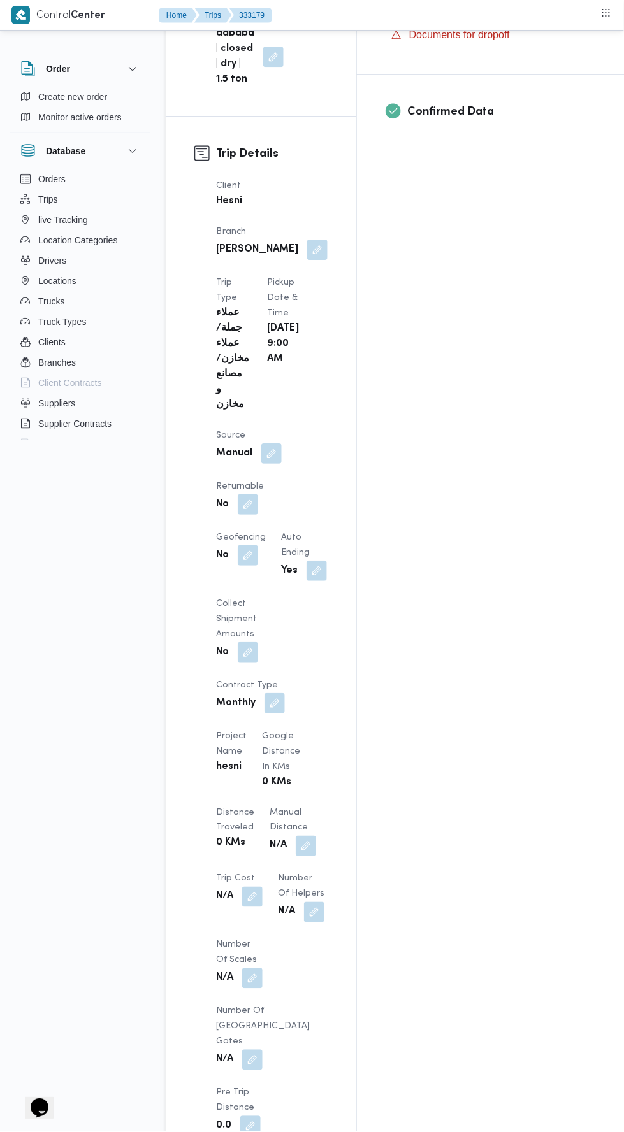
scroll to position [0, 0]
